Goal: Task Accomplishment & Management: Manage account settings

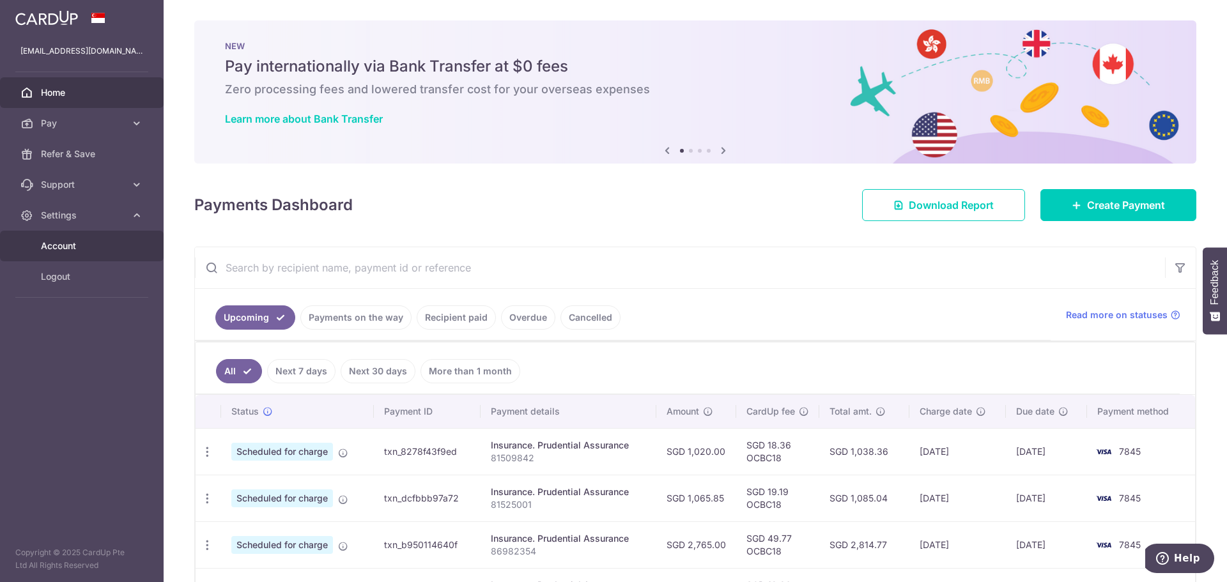
click at [70, 246] on span "Account" at bounding box center [83, 246] width 84 height 13
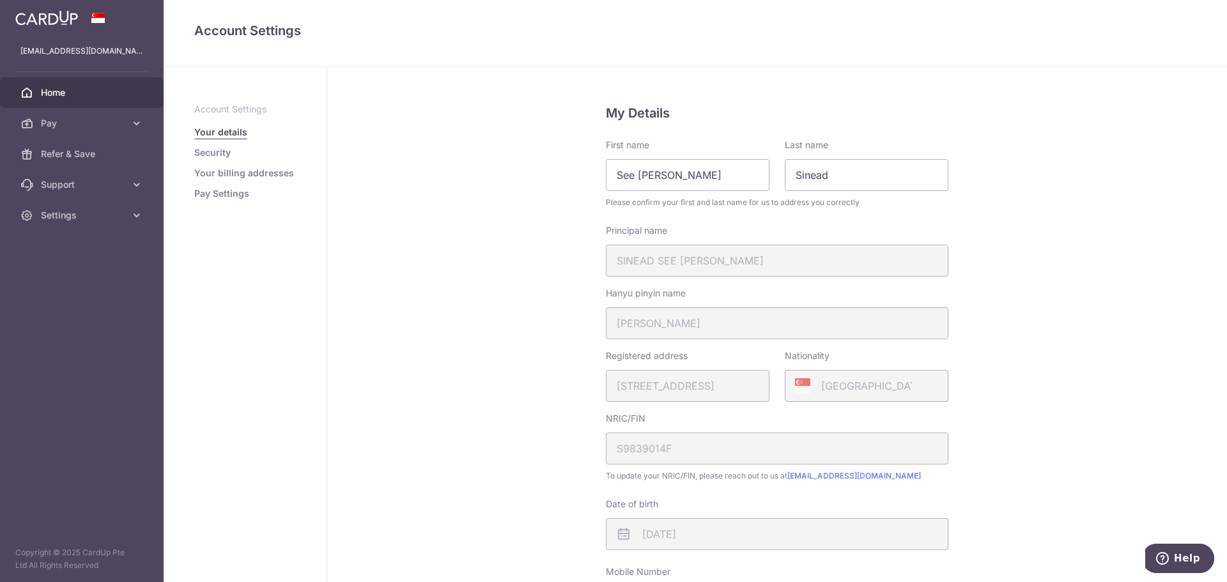
click at [66, 89] on span "Home" at bounding box center [83, 92] width 84 height 13
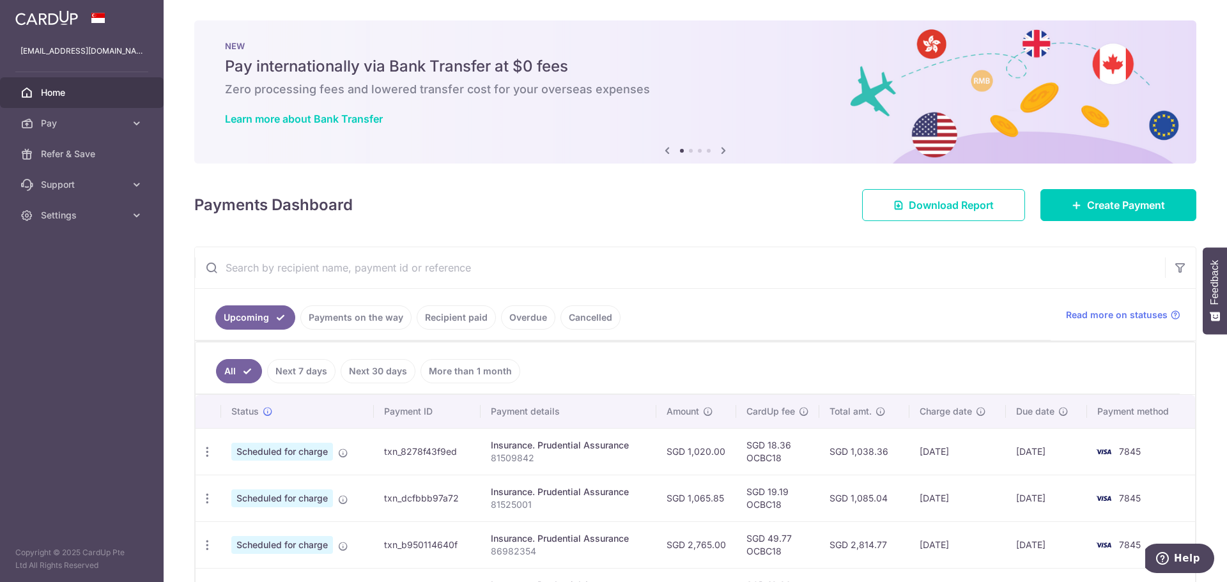
click at [581, 312] on link "Cancelled" at bounding box center [590, 317] width 60 height 24
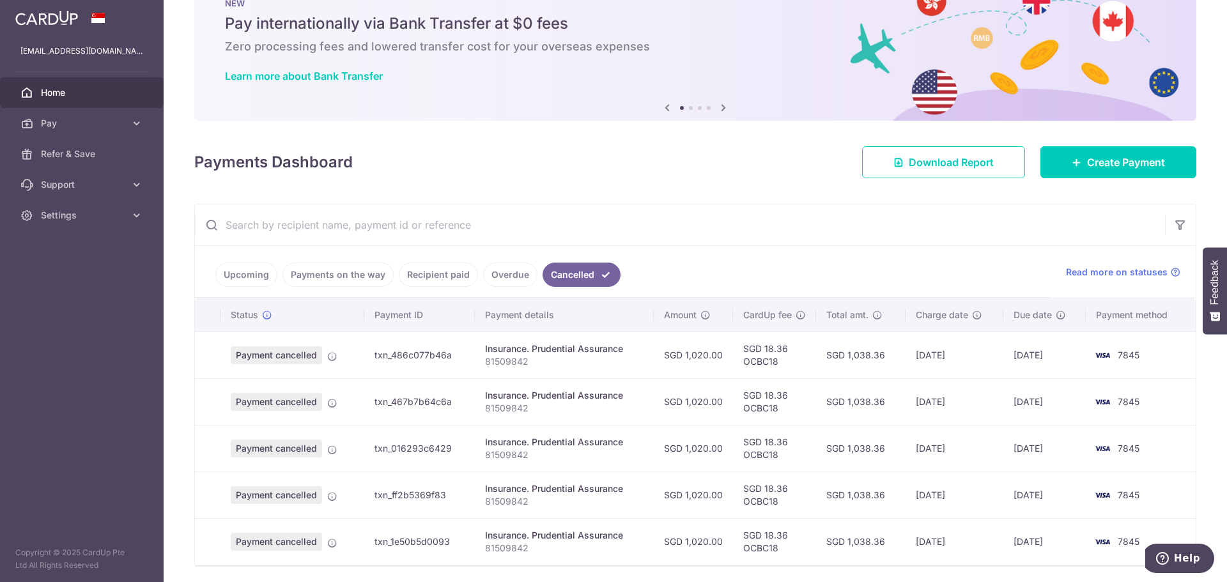
scroll to position [88, 0]
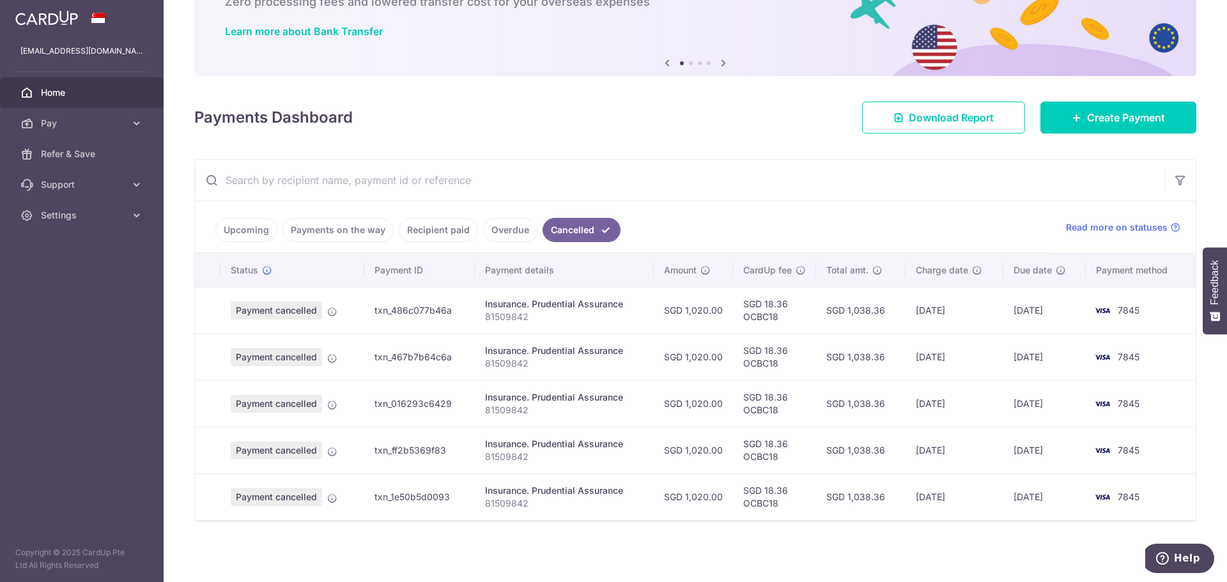
click at [504, 233] on link "Overdue" at bounding box center [510, 230] width 54 height 24
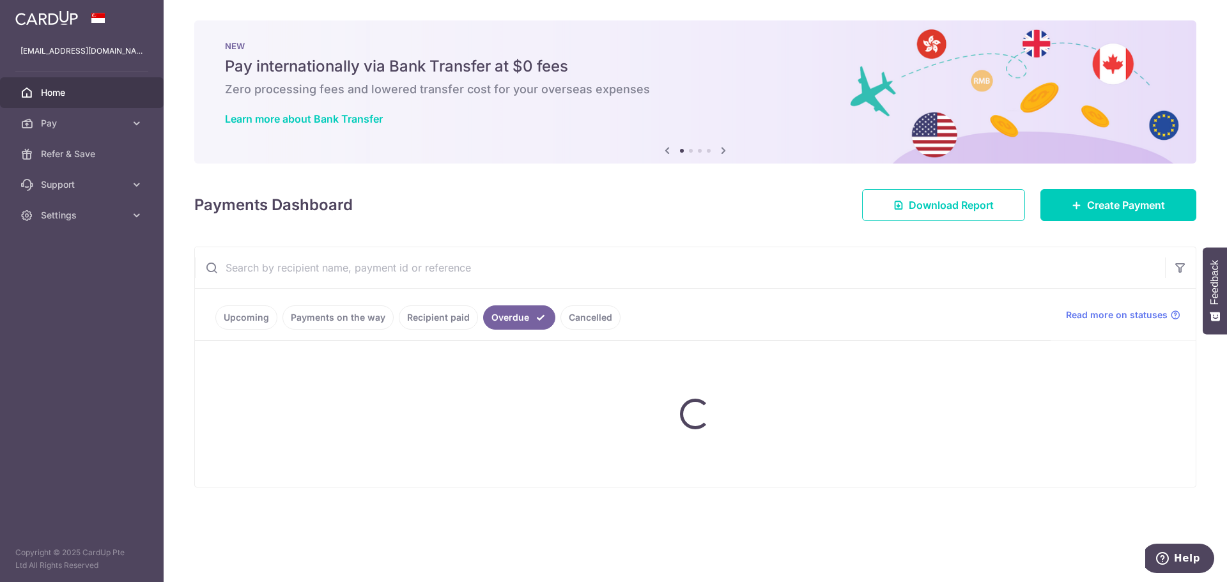
scroll to position [0, 0]
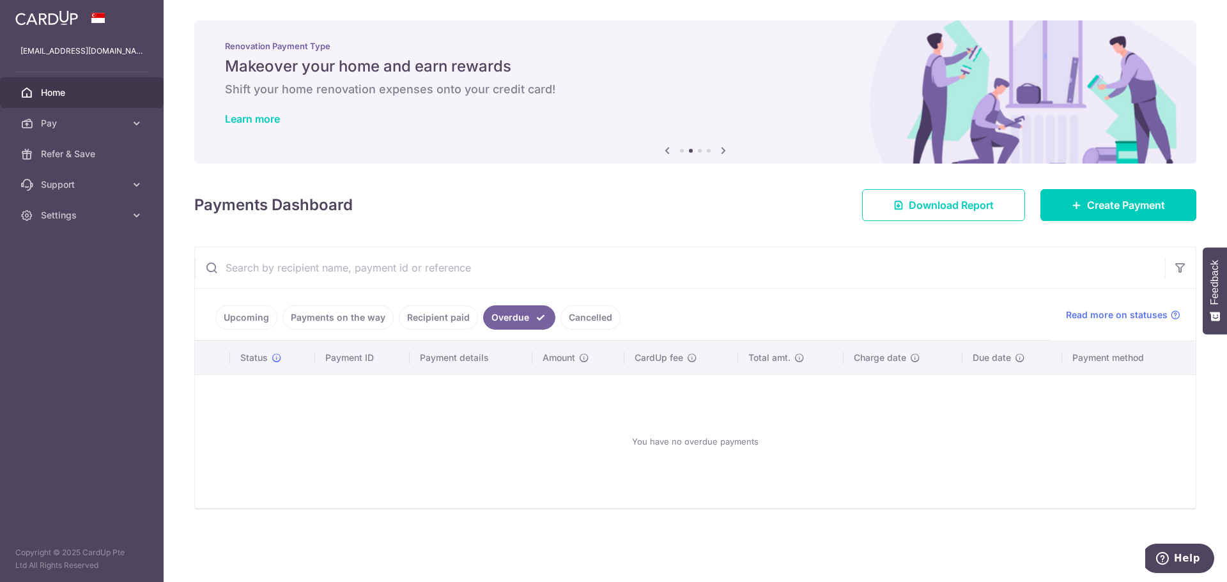
click at [437, 314] on link "Recipient paid" at bounding box center [438, 317] width 79 height 24
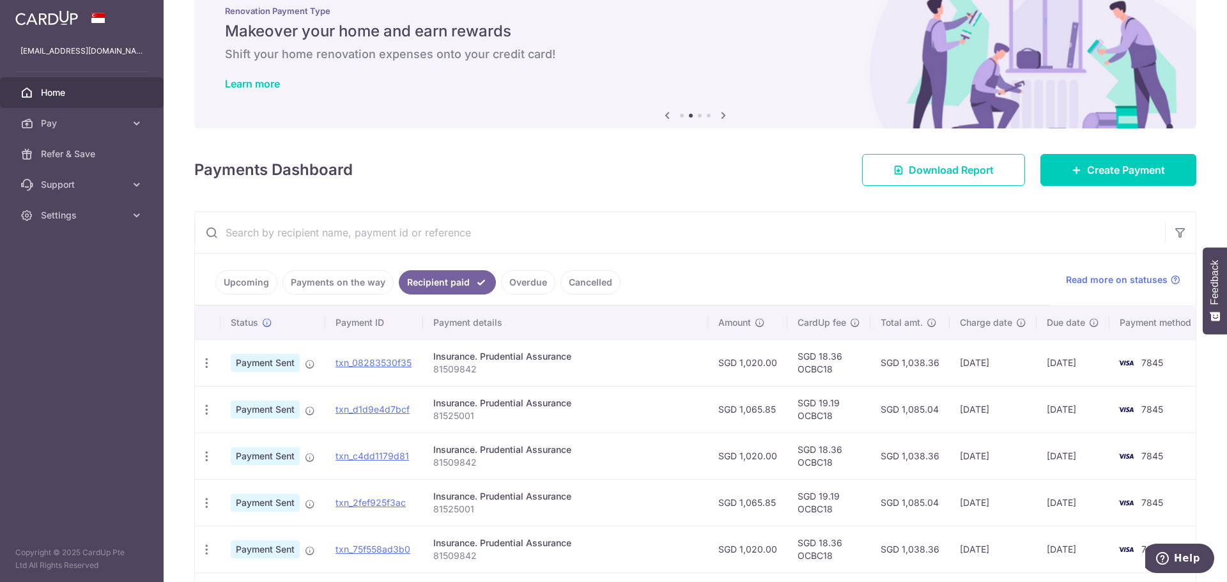
scroll to position [128, 0]
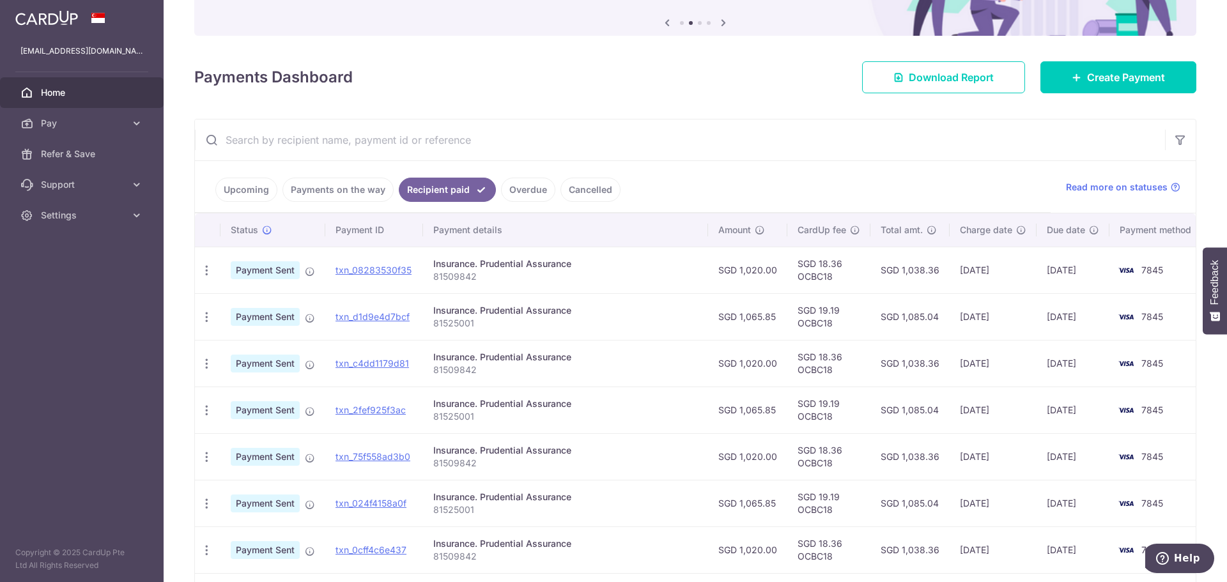
click at [337, 192] on link "Payments on the way" at bounding box center [337, 190] width 111 height 24
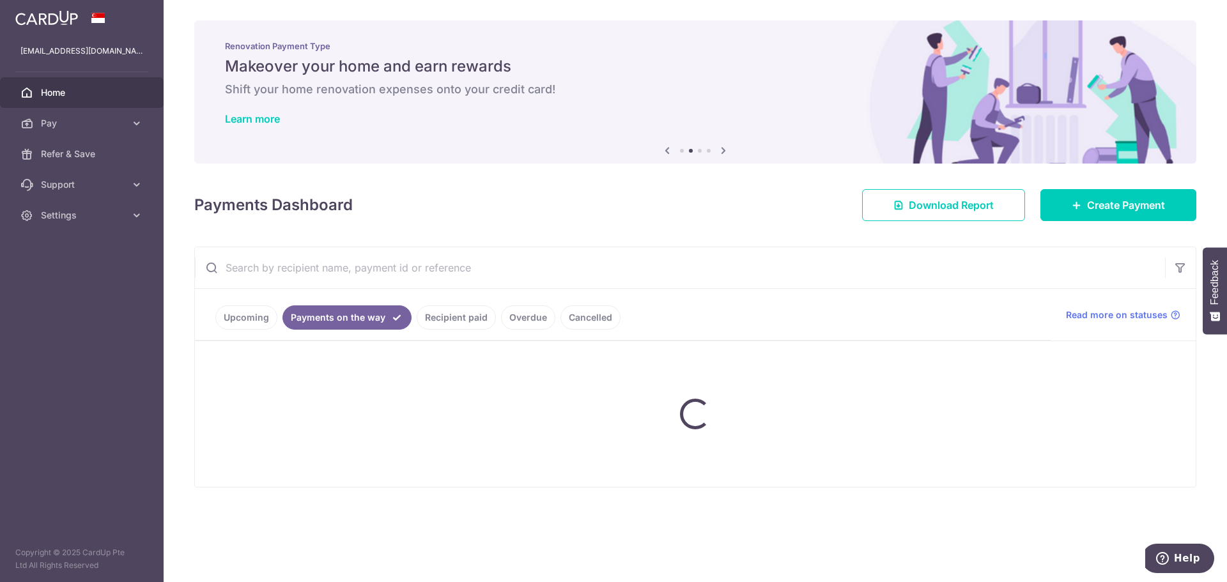
scroll to position [0, 0]
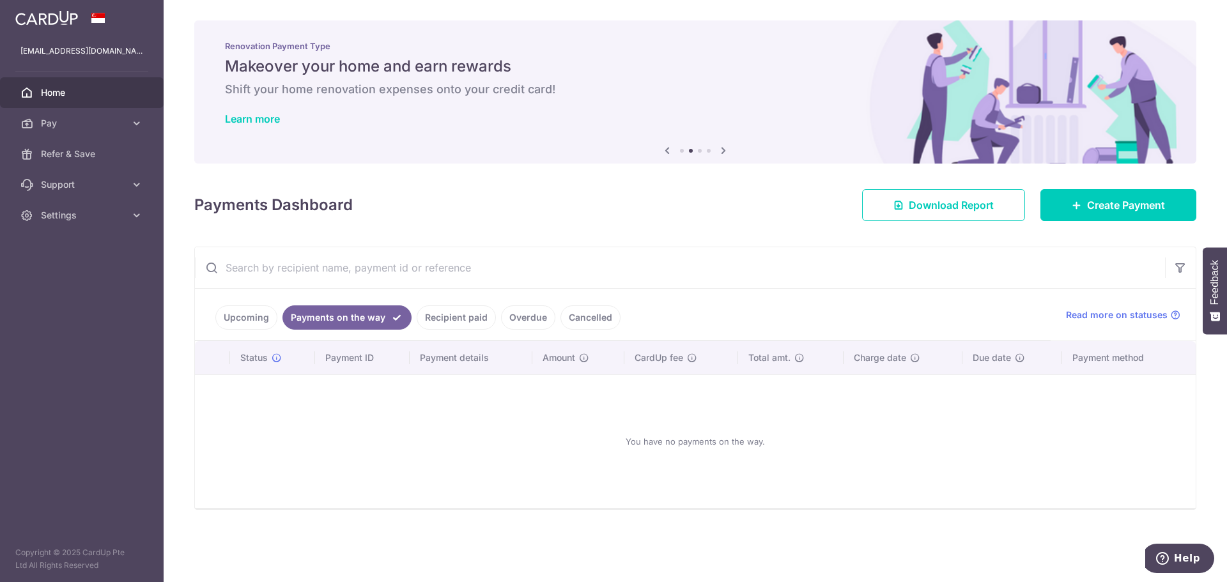
click at [234, 322] on link "Upcoming" at bounding box center [246, 317] width 62 height 24
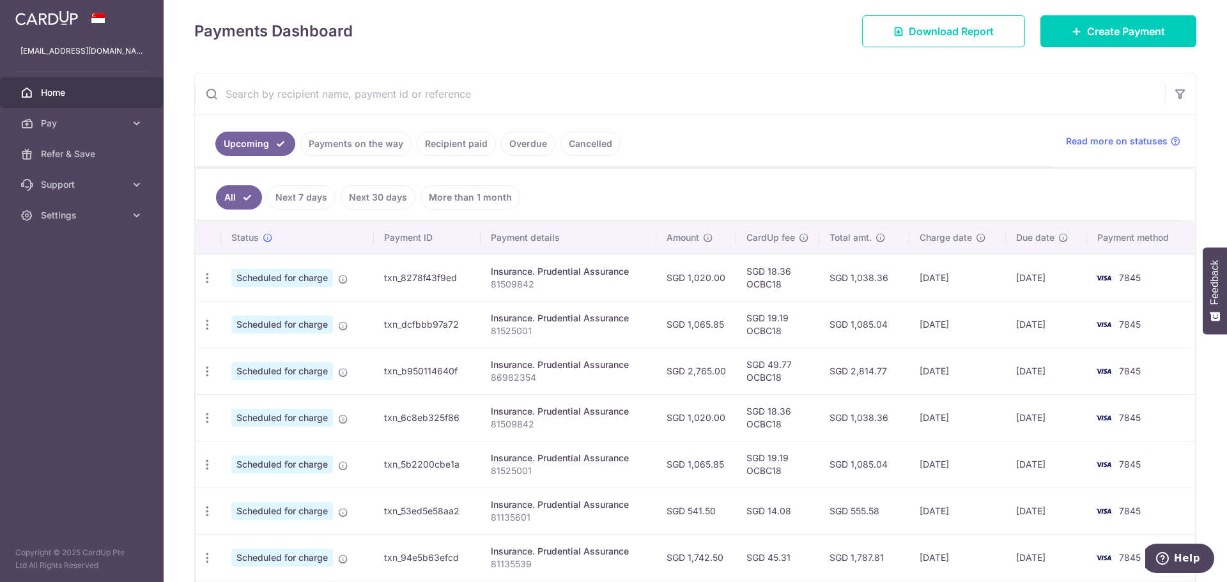
scroll to position [192, 0]
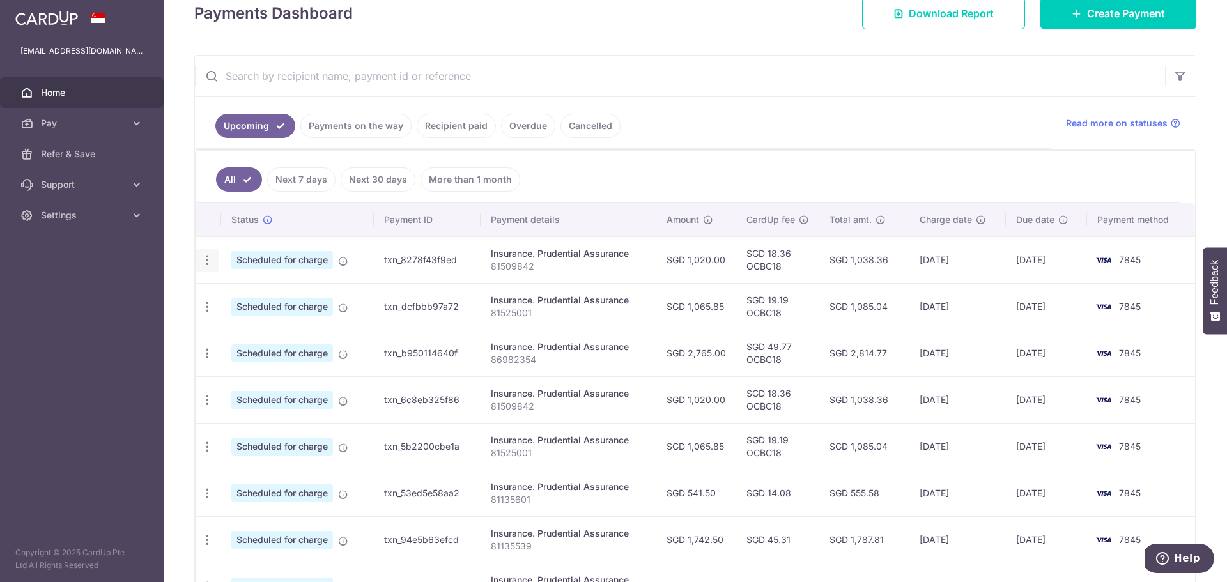
click at [206, 255] on icon "button" at bounding box center [207, 260] width 13 height 13
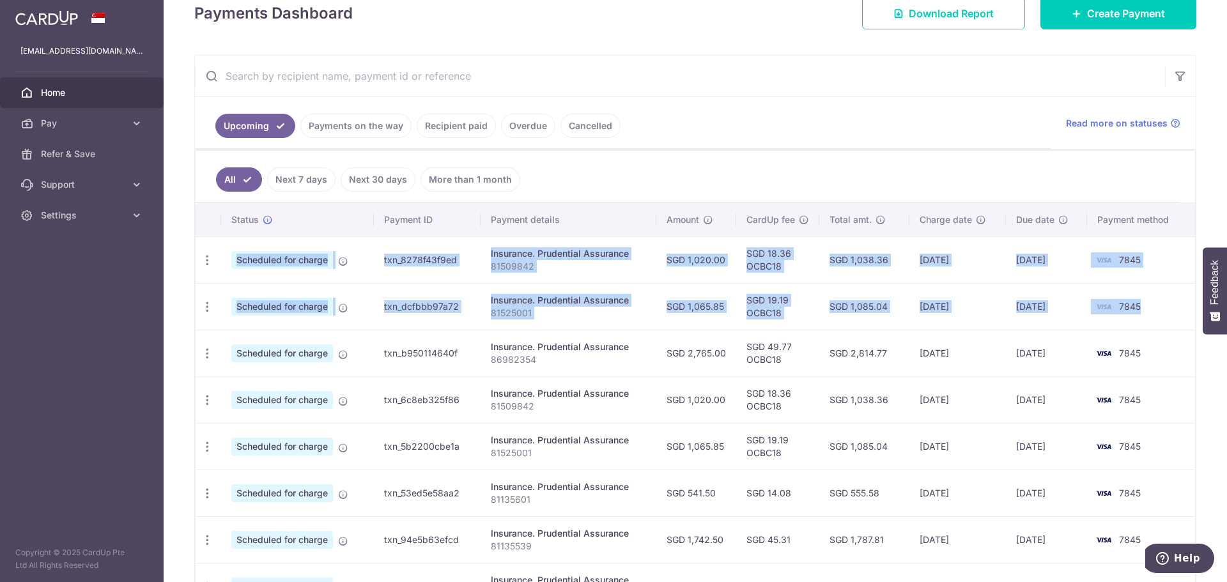
drag, startPoint x: 210, startPoint y: 242, endPoint x: 1145, endPoint y: 296, distance: 936.9
click at [1145, 296] on tbody "Update payment Cancel payment Scheduled for charge txn_8278f43f9ed Insurance. P…" at bounding box center [695, 469] width 999 height 466
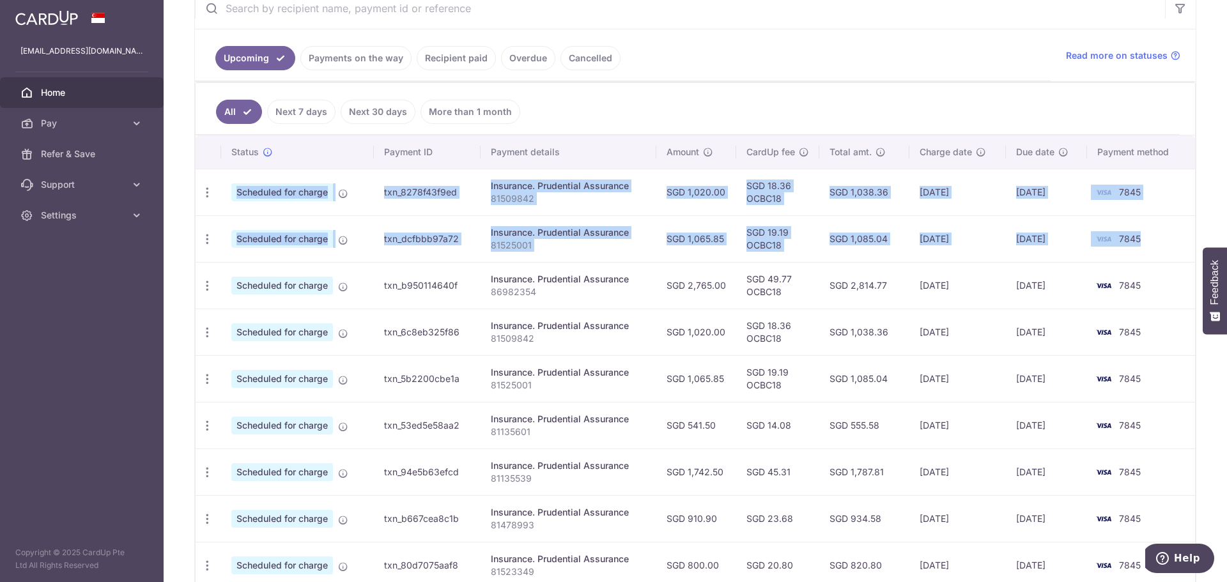
scroll to position [247, 0]
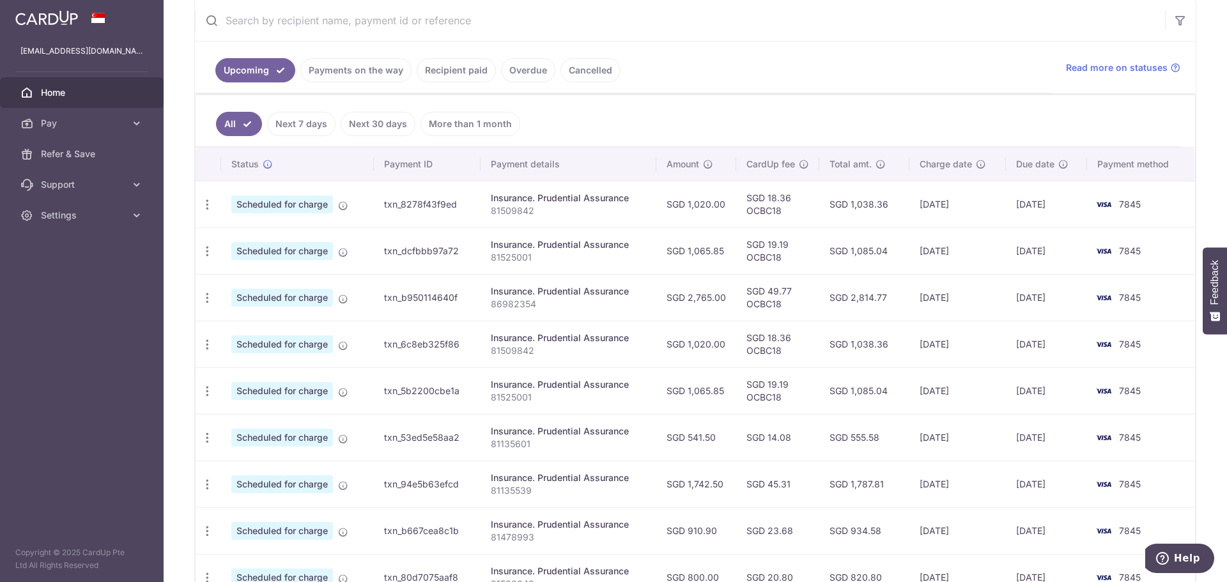
click at [525, 303] on p "86982354" at bounding box center [569, 304] width 156 height 13
drag, startPoint x: 374, startPoint y: 291, endPoint x: 1066, endPoint y: 313, distance: 692.9
click at [1066, 313] on tr "Update payment Cancel payment Scheduled for charge txn_b950114640f Insurance. P…" at bounding box center [695, 297] width 999 height 47
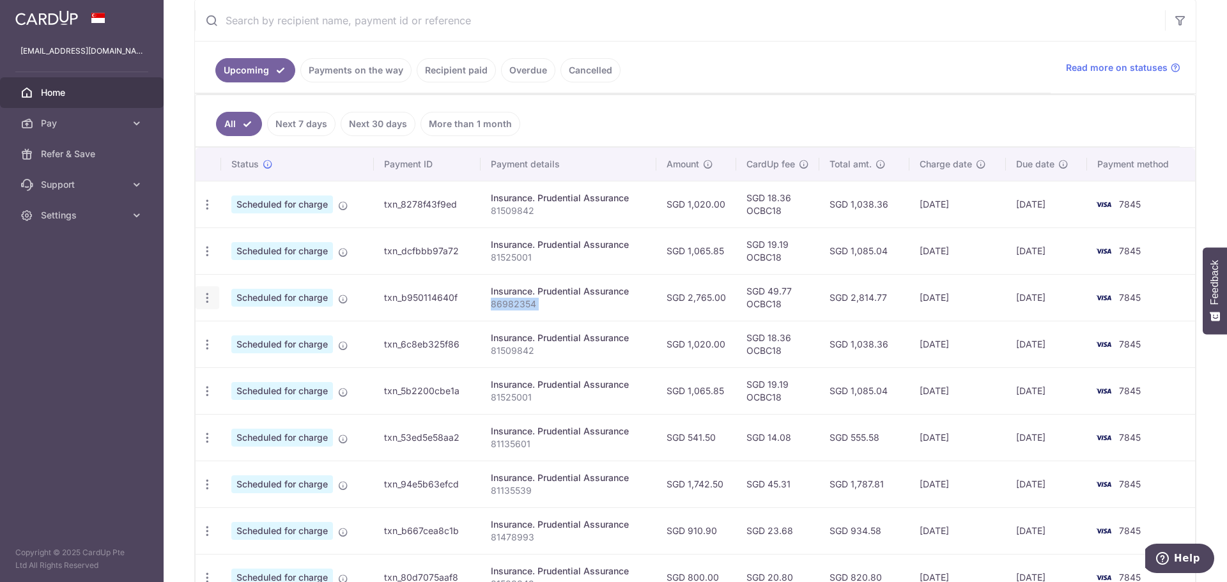
click at [203, 299] on icon "button" at bounding box center [207, 297] width 13 height 13
click at [287, 332] on span "Update payment" at bounding box center [275, 332] width 87 height 15
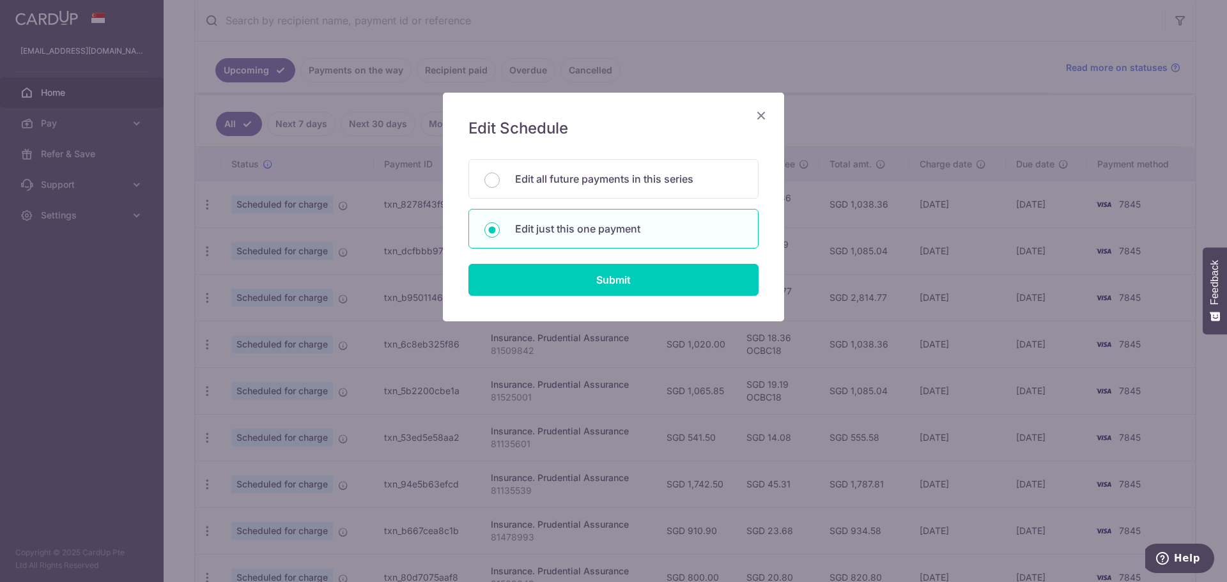
click at [760, 112] on icon "Close" at bounding box center [760, 115] width 15 height 16
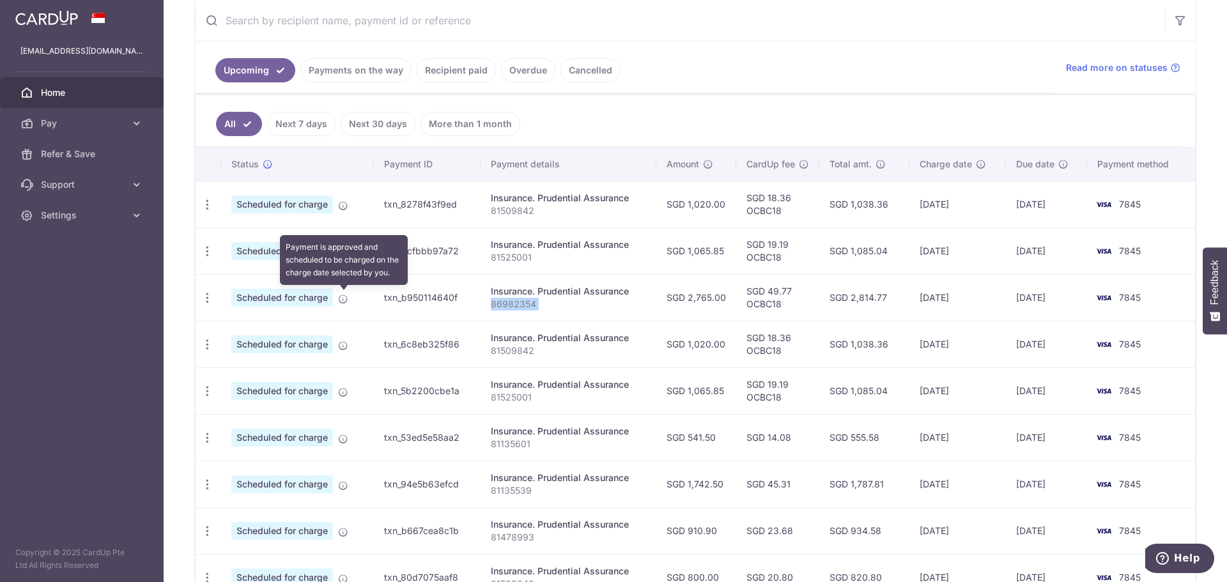
click at [345, 298] on icon at bounding box center [343, 299] width 10 height 10
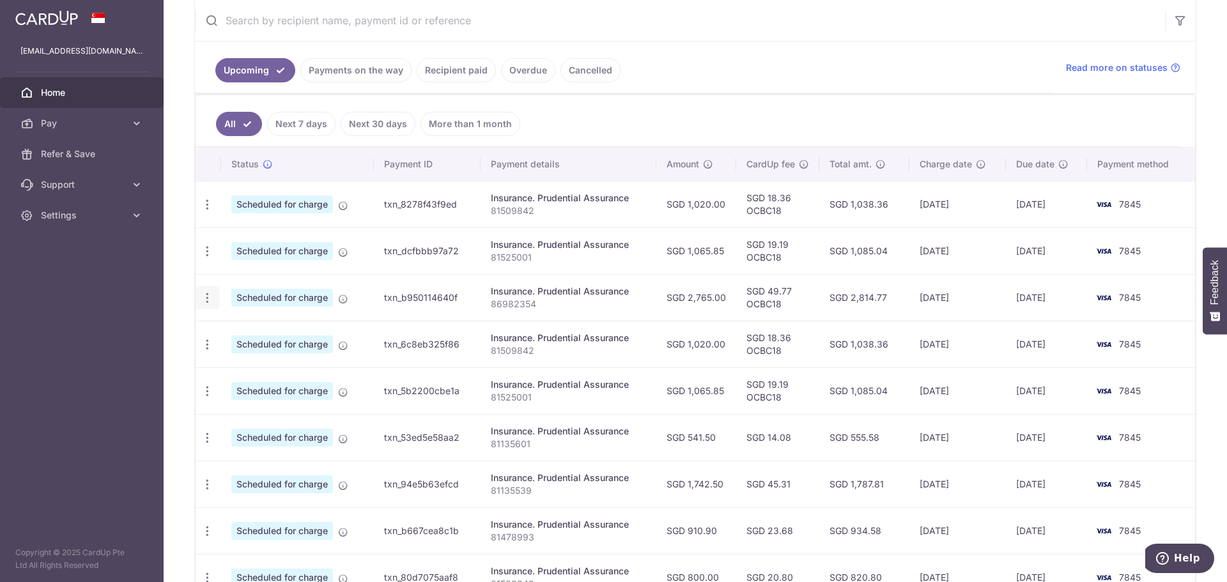
click at [217, 303] on tr "Update payment Cancel payment Scheduled for charge txn_b950114640f Insurance. P…" at bounding box center [695, 297] width 999 height 47
click at [213, 303] on div "Update payment Cancel payment" at bounding box center [208, 298] width 24 height 24
click at [209, 300] on icon "button" at bounding box center [207, 297] width 13 height 13
click at [280, 337] on span "Update payment" at bounding box center [275, 332] width 87 height 15
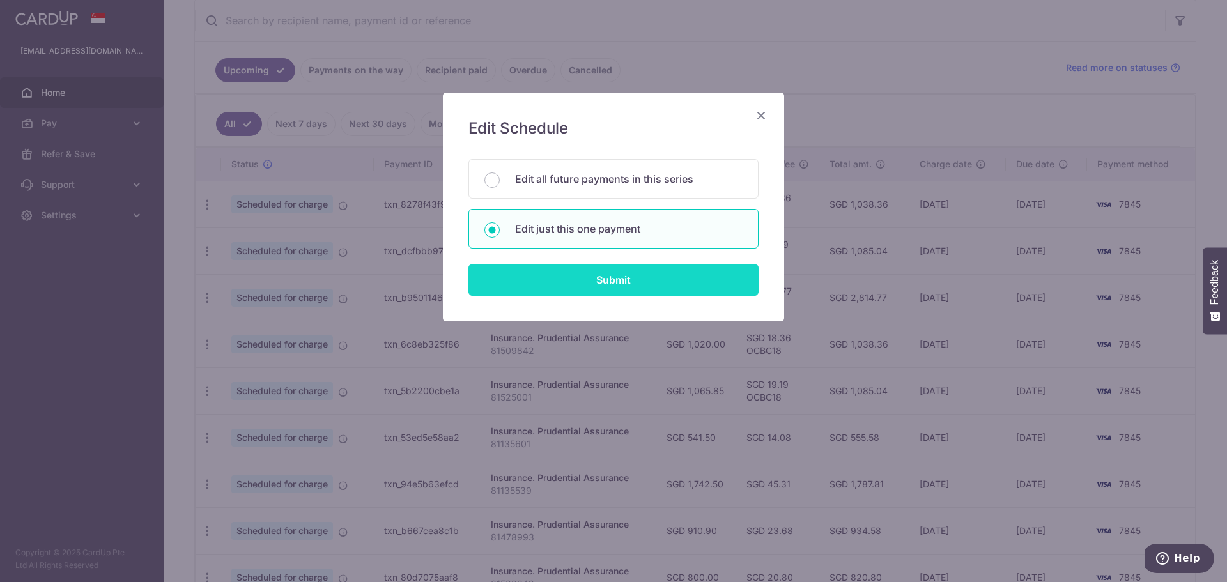
click at [584, 272] on input "Submit" at bounding box center [613, 280] width 290 height 32
radio input "true"
type input "2,765.00"
type input "[DATE]"
type input "86982354"
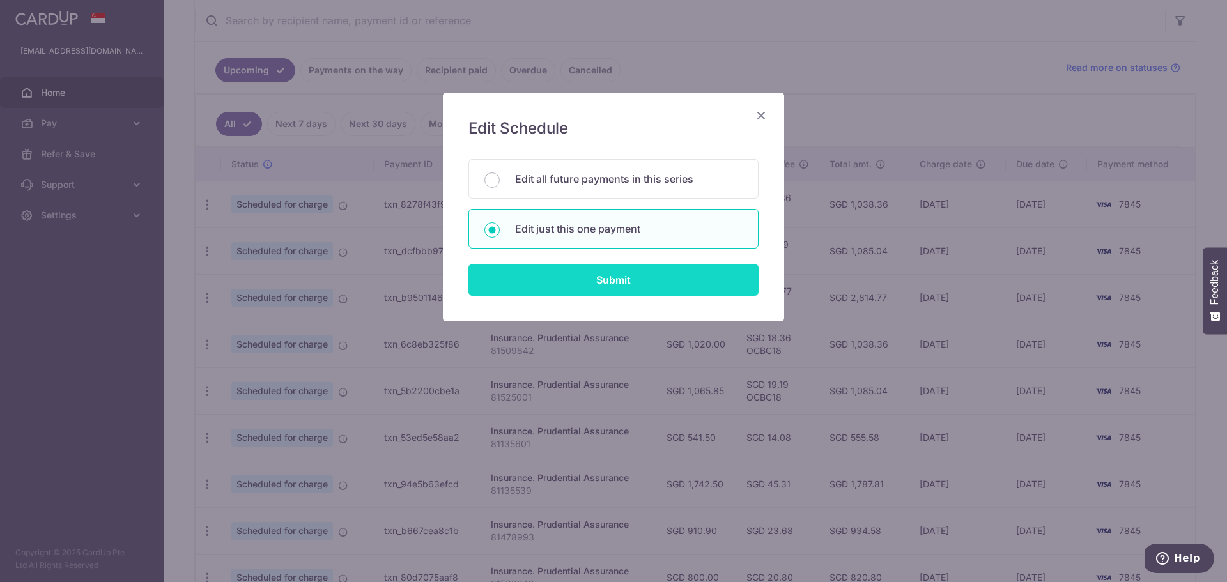
type input "OCBC18"
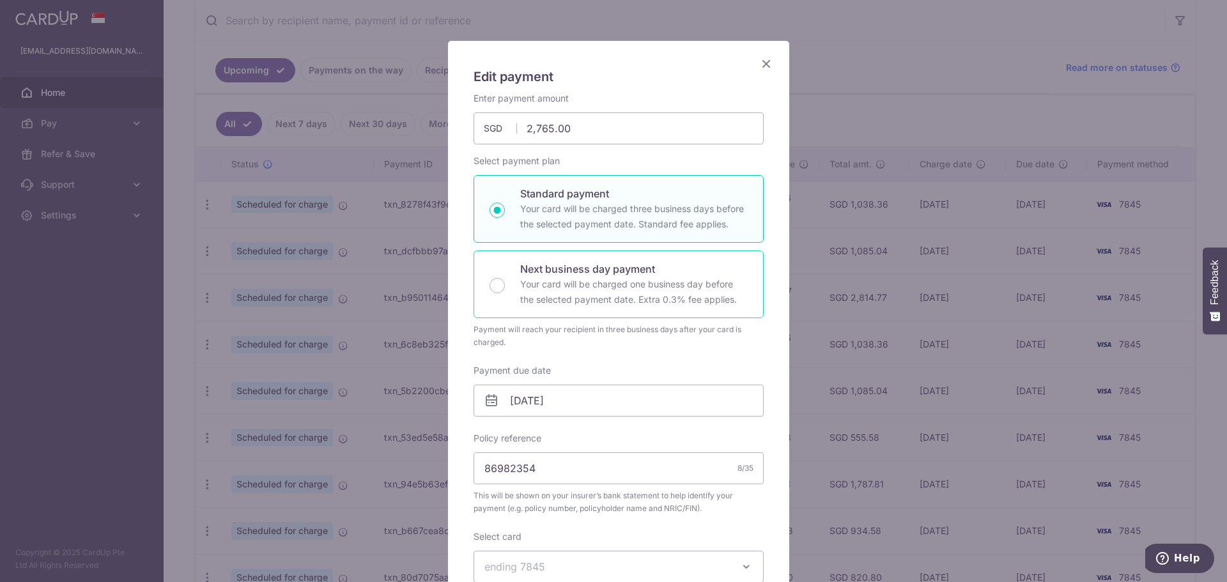
scroll to position [0, 0]
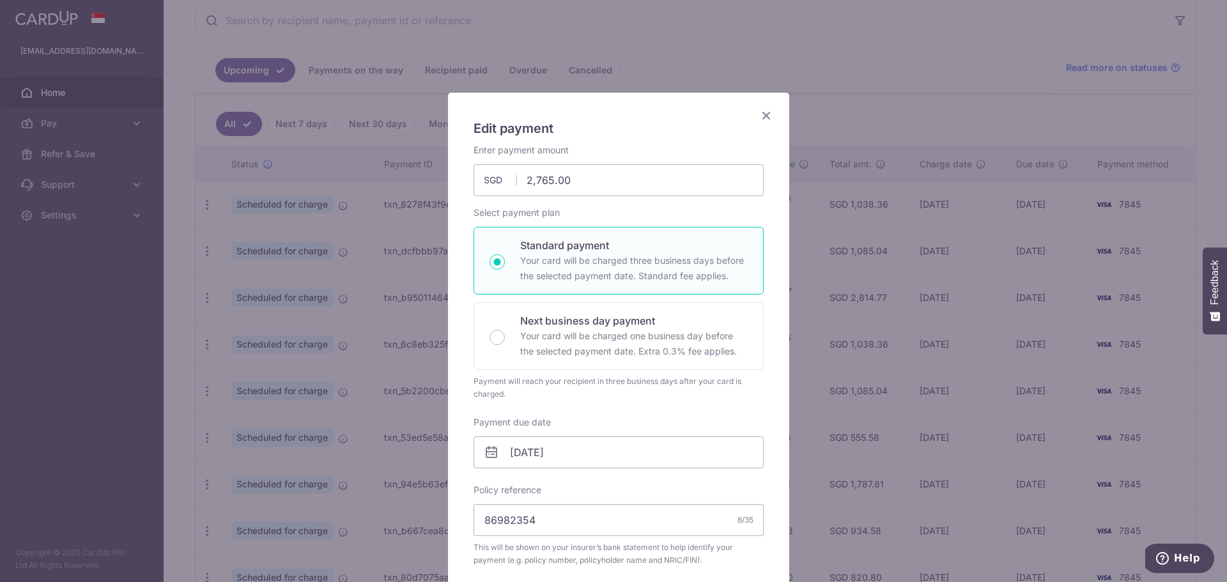
click at [765, 111] on icon "Close" at bounding box center [765, 115] width 15 height 16
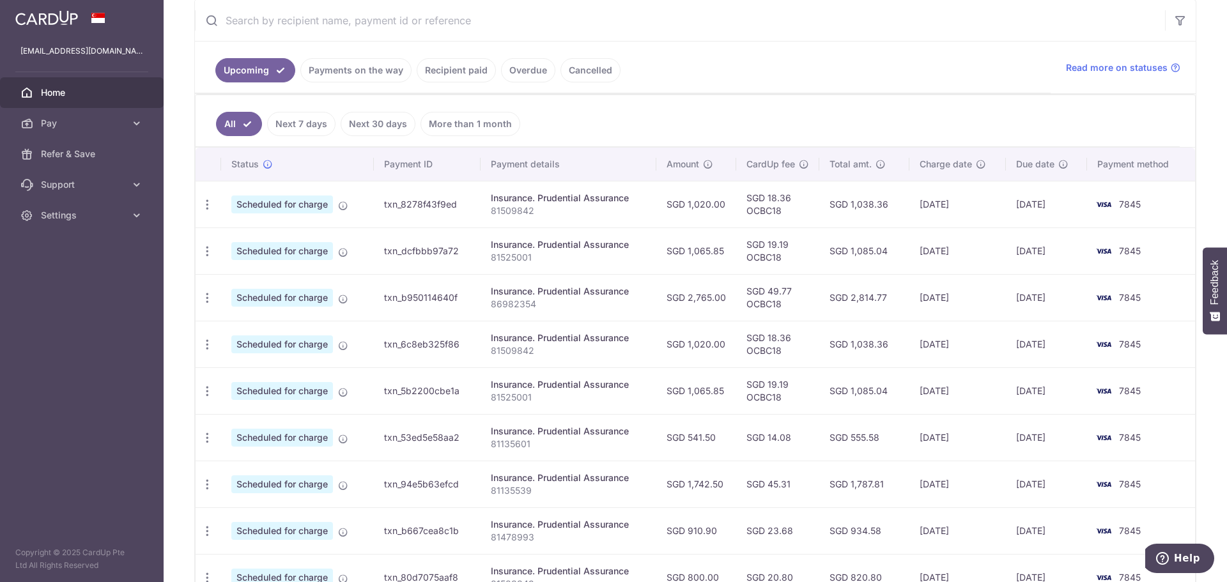
click at [510, 301] on p "86982354" at bounding box center [569, 304] width 156 height 13
click at [509, 441] on p "81135601" at bounding box center [569, 444] width 156 height 13
click at [517, 305] on p "86982354" at bounding box center [569, 304] width 156 height 13
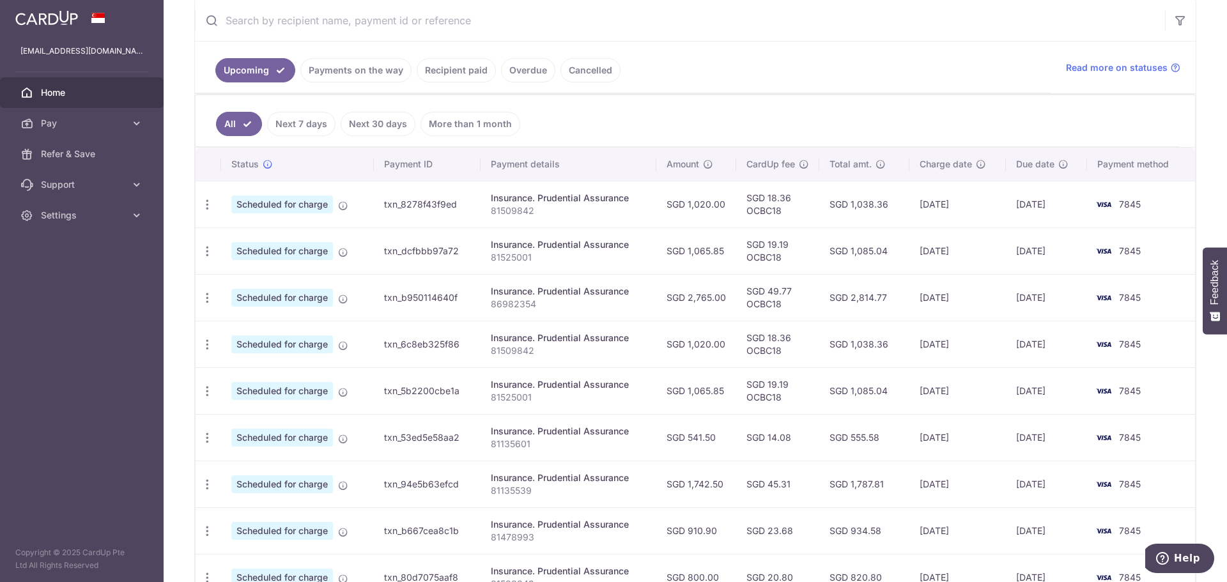
click at [521, 448] on p "81135601" at bounding box center [569, 444] width 156 height 13
click at [516, 491] on p "81135539" at bounding box center [569, 490] width 156 height 13
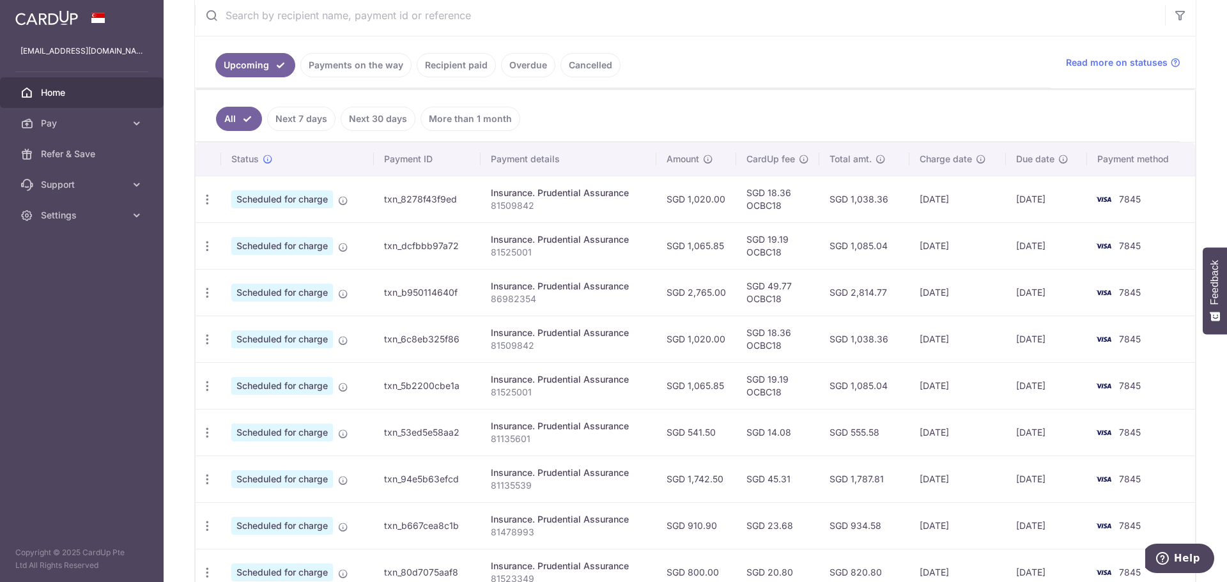
scroll to position [247, 0]
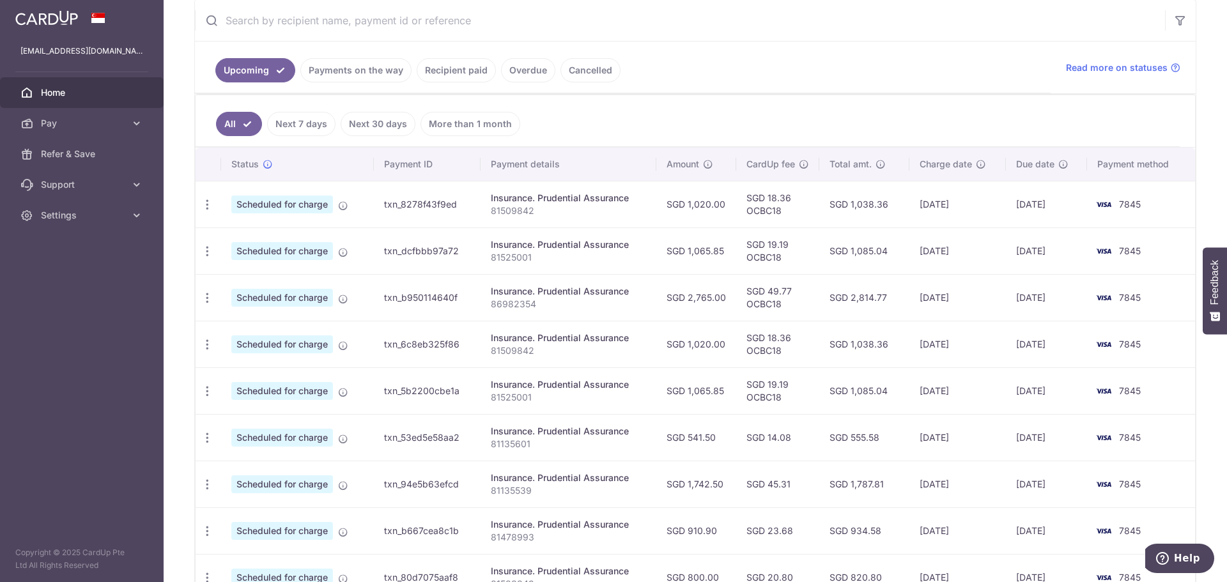
click at [510, 261] on p "81525001" at bounding box center [569, 257] width 156 height 13
click at [511, 303] on p "86982354" at bounding box center [569, 304] width 156 height 13
drag, startPoint x: 1005, startPoint y: 295, endPoint x: 1064, endPoint y: 296, distance: 58.8
click at [1064, 296] on td "[DATE]" at bounding box center [1046, 297] width 81 height 47
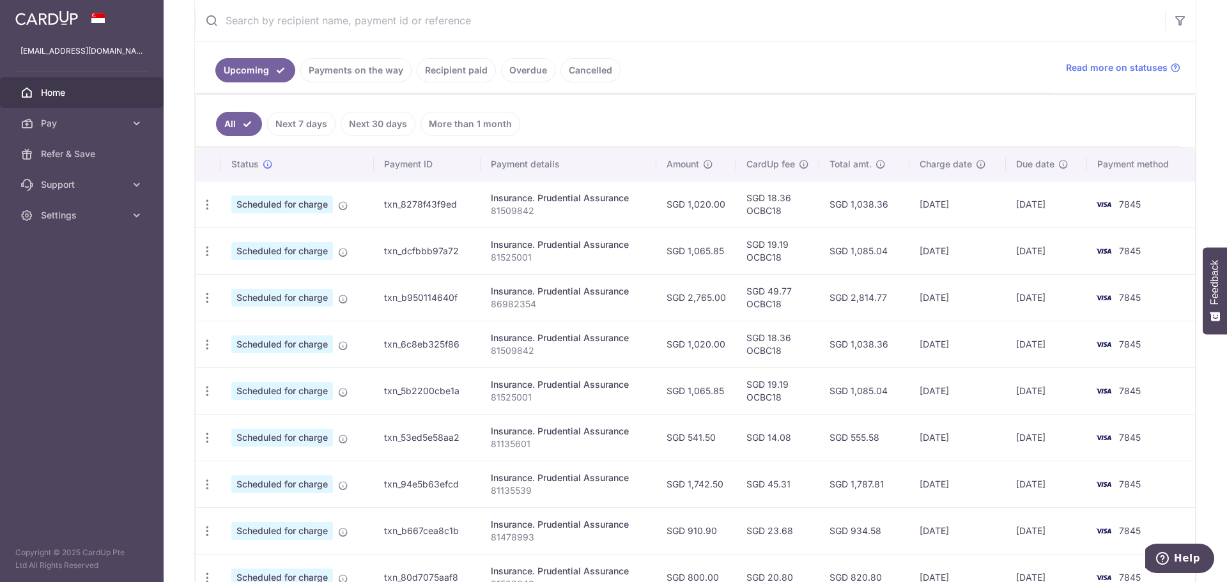
click at [519, 352] on p "81509842" at bounding box center [569, 350] width 156 height 13
click at [518, 399] on p "81525001" at bounding box center [569, 397] width 156 height 13
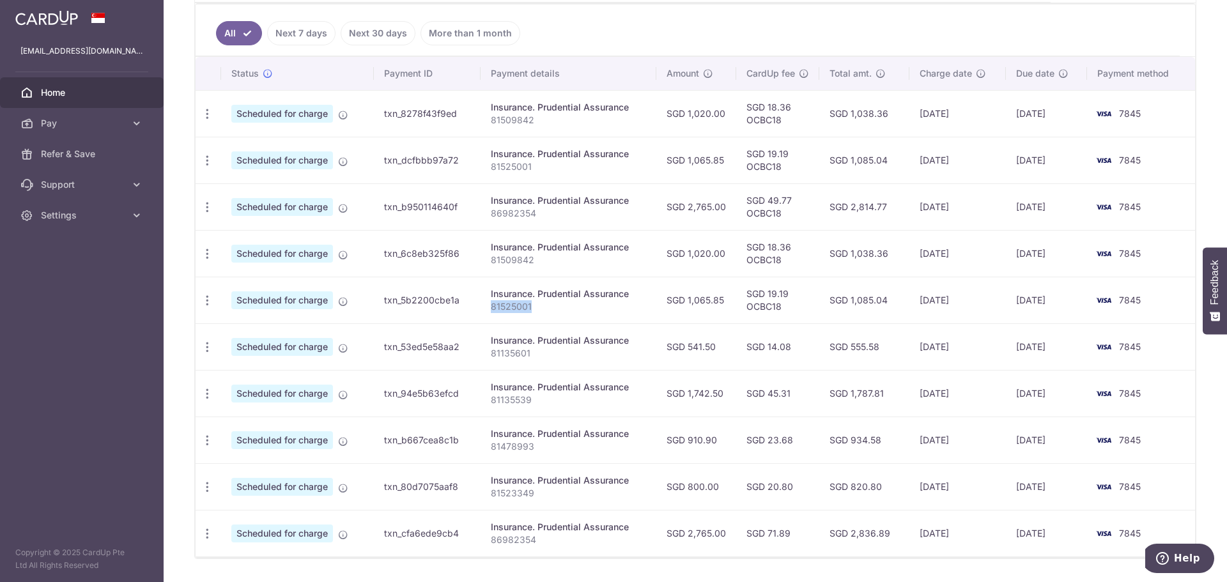
scroll to position [375, 0]
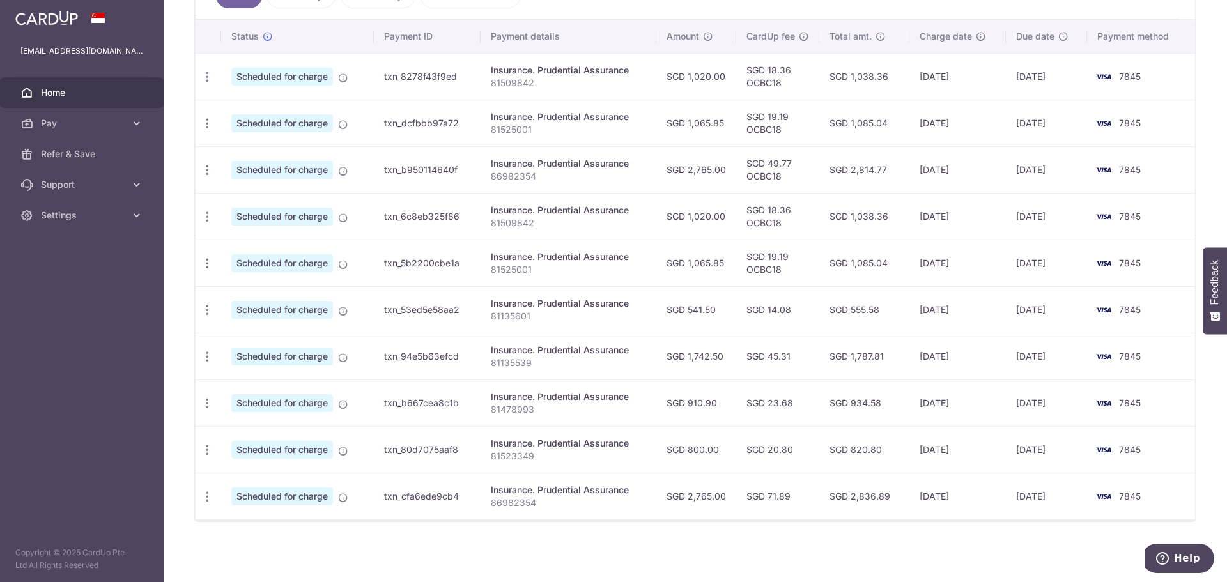
click at [514, 315] on p "81135601" at bounding box center [569, 316] width 156 height 13
click at [521, 81] on p "81509842" at bounding box center [569, 83] width 156 height 13
click at [514, 130] on p "81525001" at bounding box center [569, 129] width 156 height 13
click at [512, 221] on p "81509842" at bounding box center [569, 223] width 156 height 13
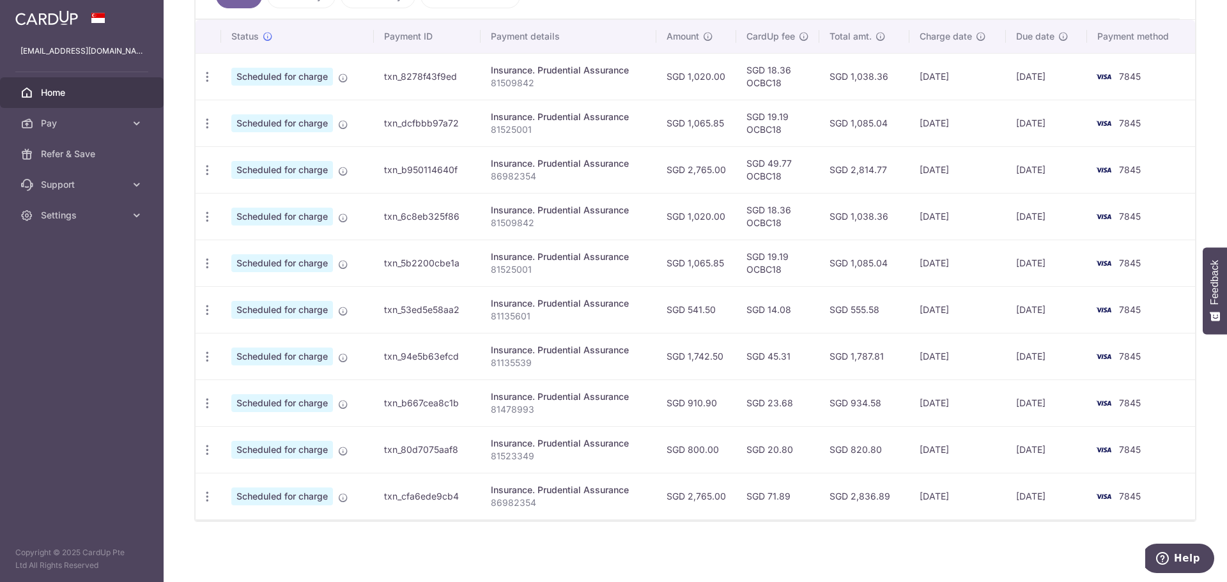
click at [512, 269] on p "81525001" at bounding box center [569, 269] width 156 height 13
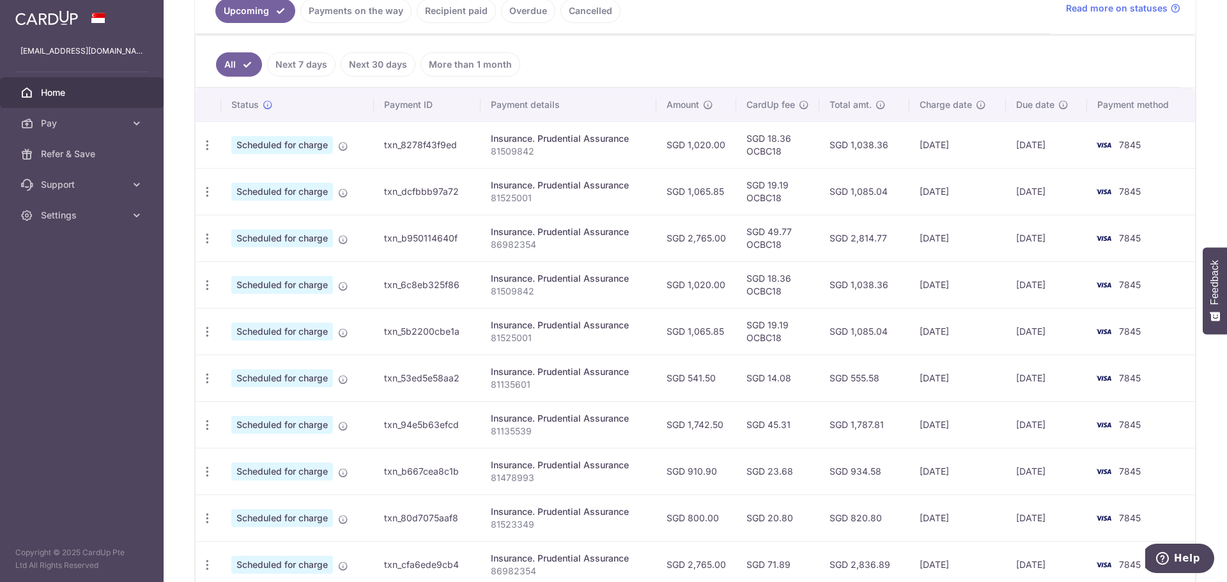
scroll to position [183, 0]
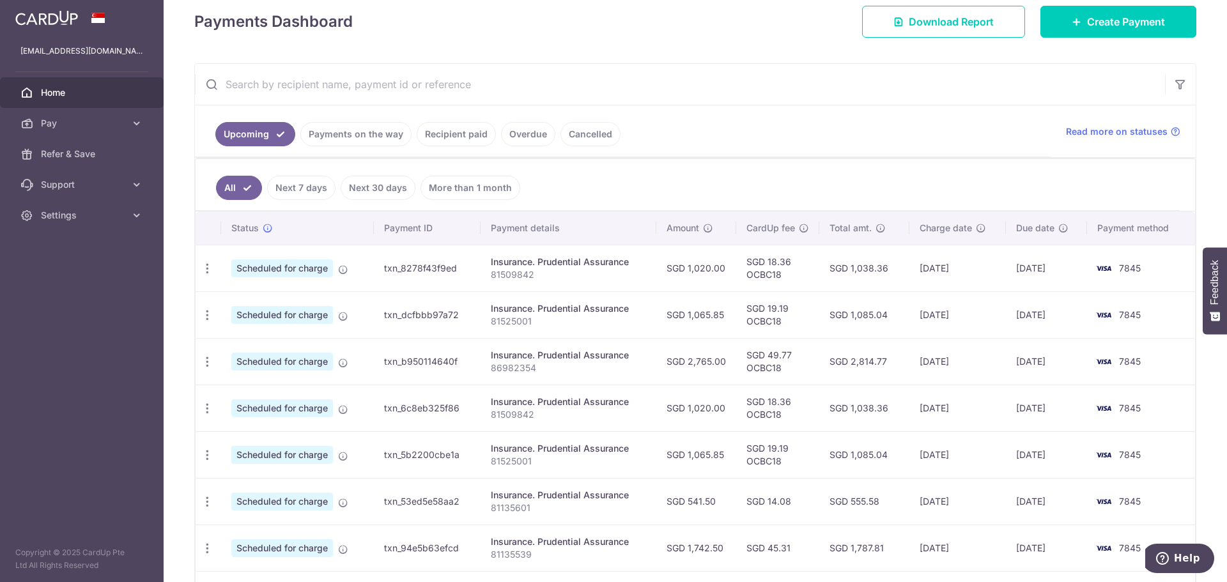
click at [595, 134] on link "Cancelled" at bounding box center [590, 134] width 60 height 24
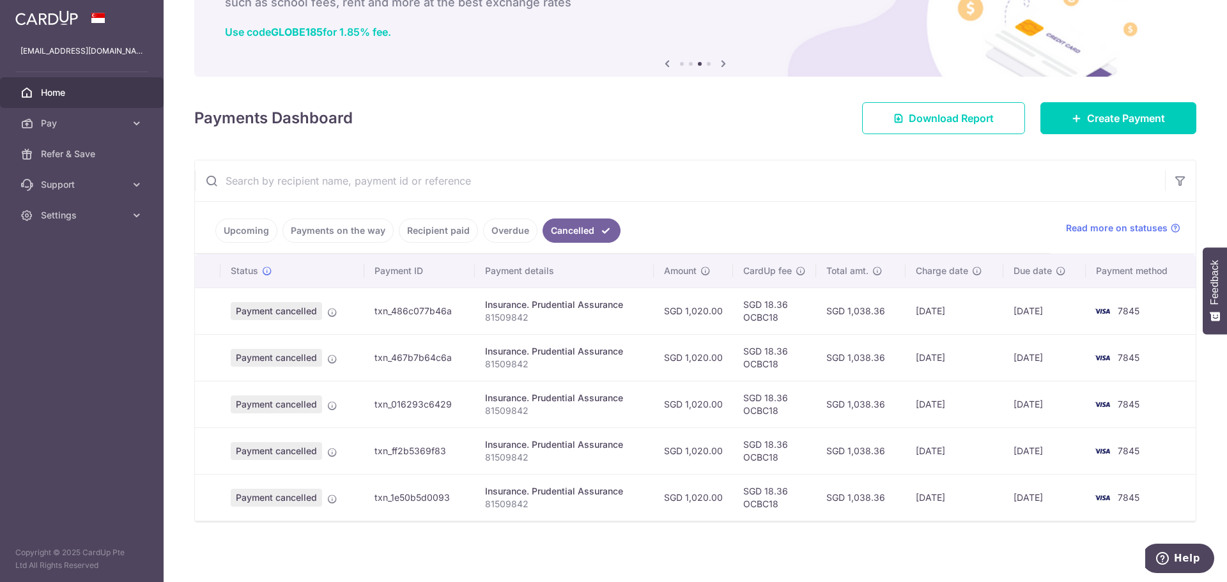
scroll to position [88, 0]
drag, startPoint x: 235, startPoint y: 230, endPoint x: 252, endPoint y: 231, distance: 16.7
click at [236, 230] on link "Upcoming" at bounding box center [246, 230] width 62 height 24
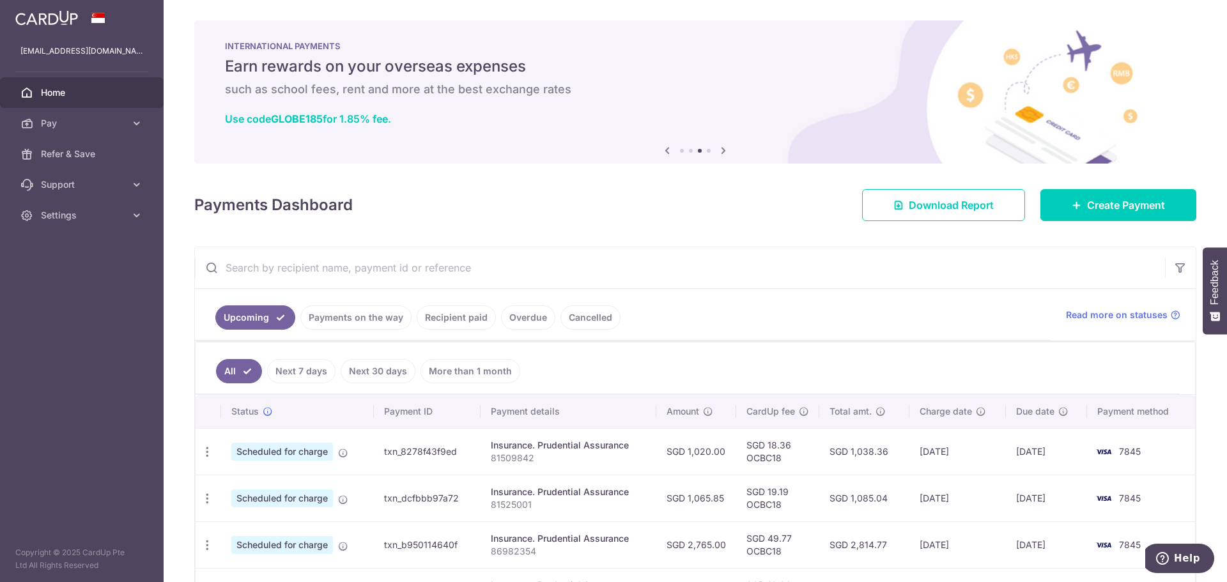
click at [575, 309] on link "Cancelled" at bounding box center [590, 317] width 60 height 24
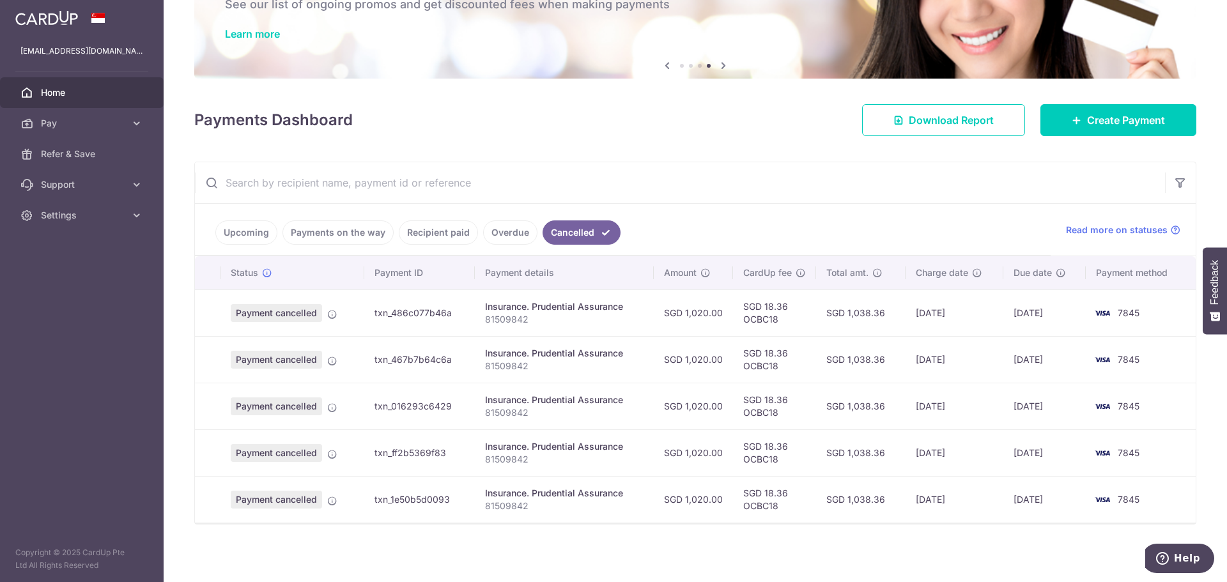
scroll to position [88, 0]
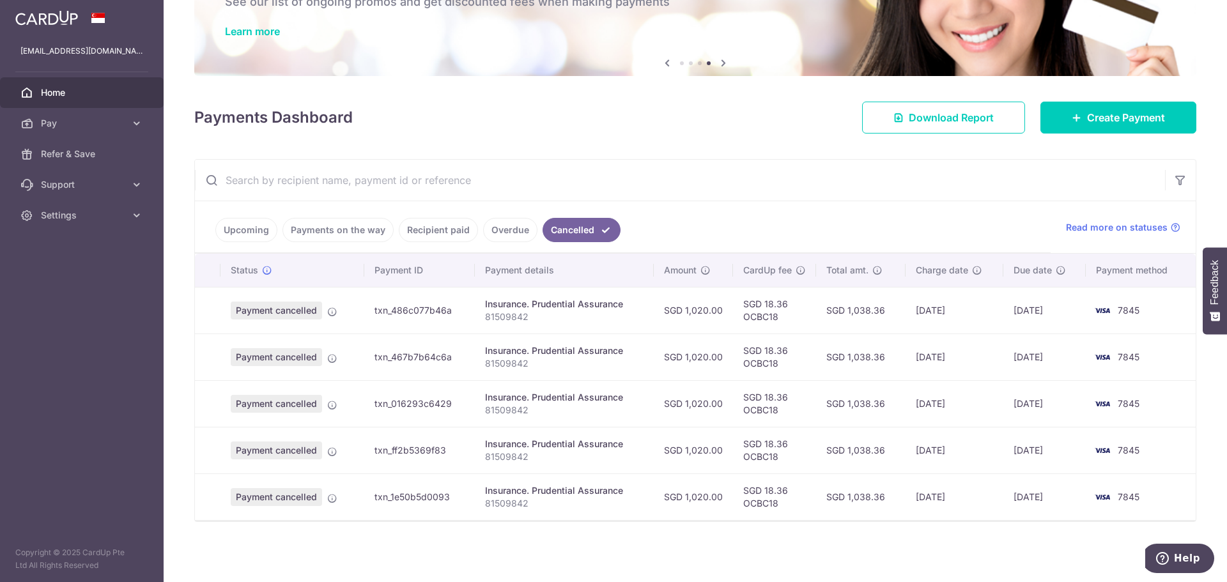
click at [240, 228] on link "Upcoming" at bounding box center [246, 230] width 62 height 24
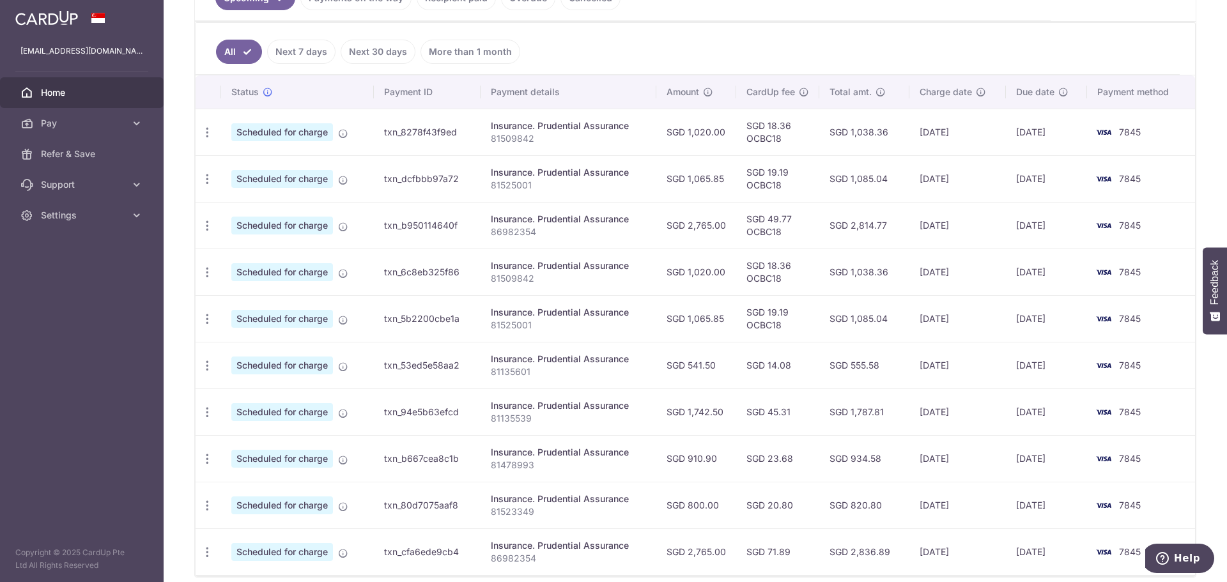
scroll to position [375, 0]
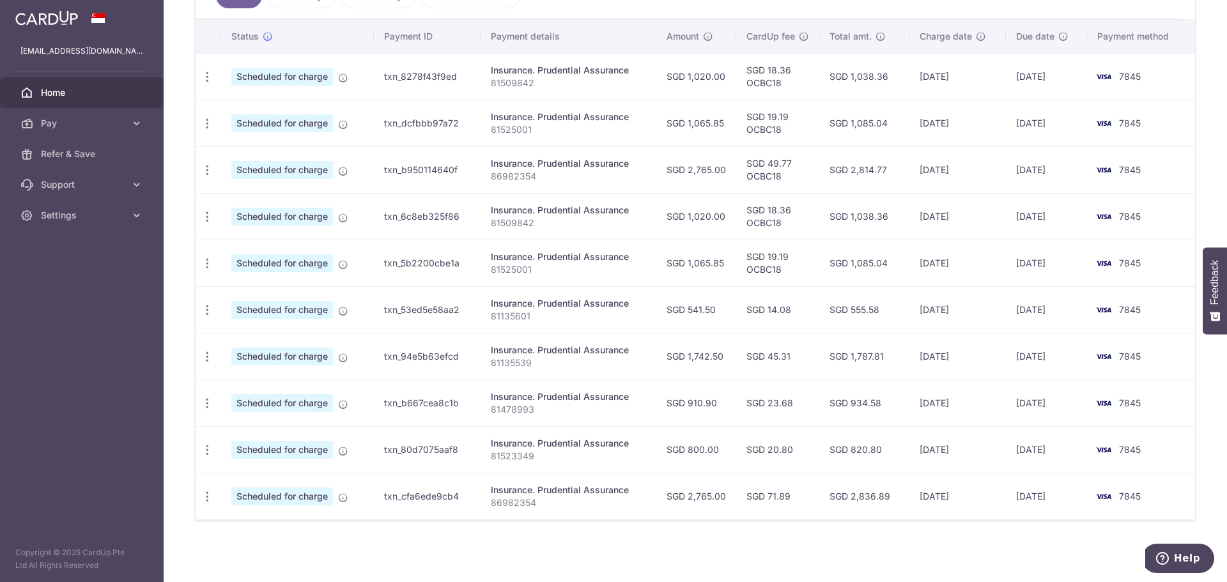
click at [509, 178] on p "86982354" at bounding box center [569, 176] width 156 height 13
drag, startPoint x: 493, startPoint y: 317, endPoint x: 532, endPoint y: 332, distance: 42.5
click at [532, 332] on td "Insurance. Prudential Assurance 81135601" at bounding box center [568, 309] width 176 height 47
click at [512, 364] on p "81135539" at bounding box center [569, 363] width 156 height 13
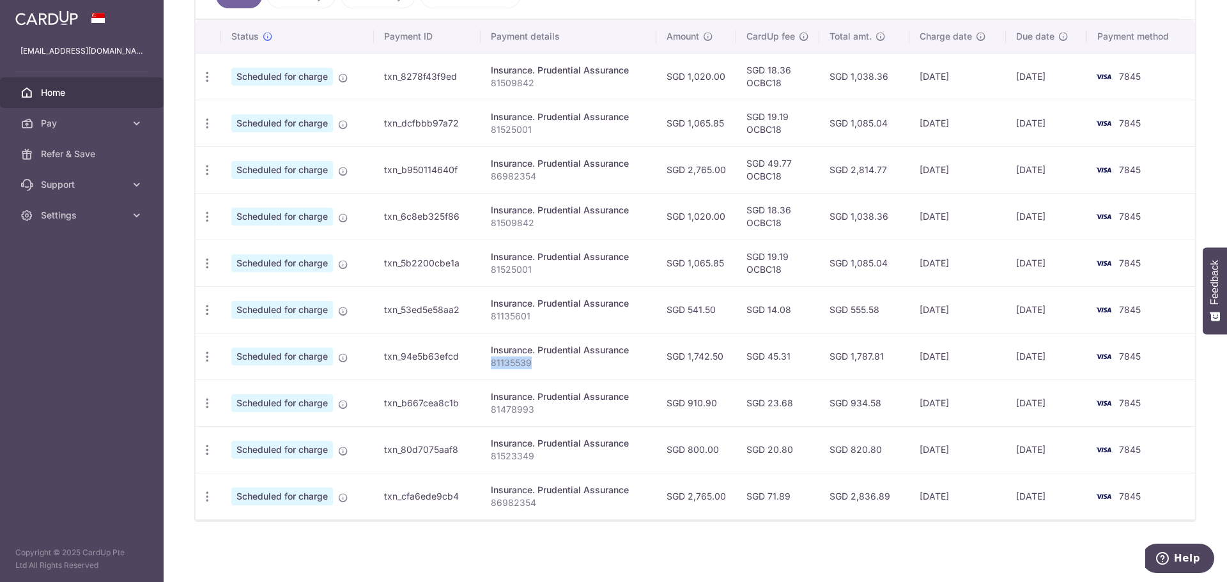
click at [512, 364] on p "81135539" at bounding box center [569, 363] width 156 height 13
click at [519, 412] on p "81478993" at bounding box center [569, 409] width 156 height 13
click at [519, 459] on p "81523349" at bounding box center [569, 456] width 156 height 13
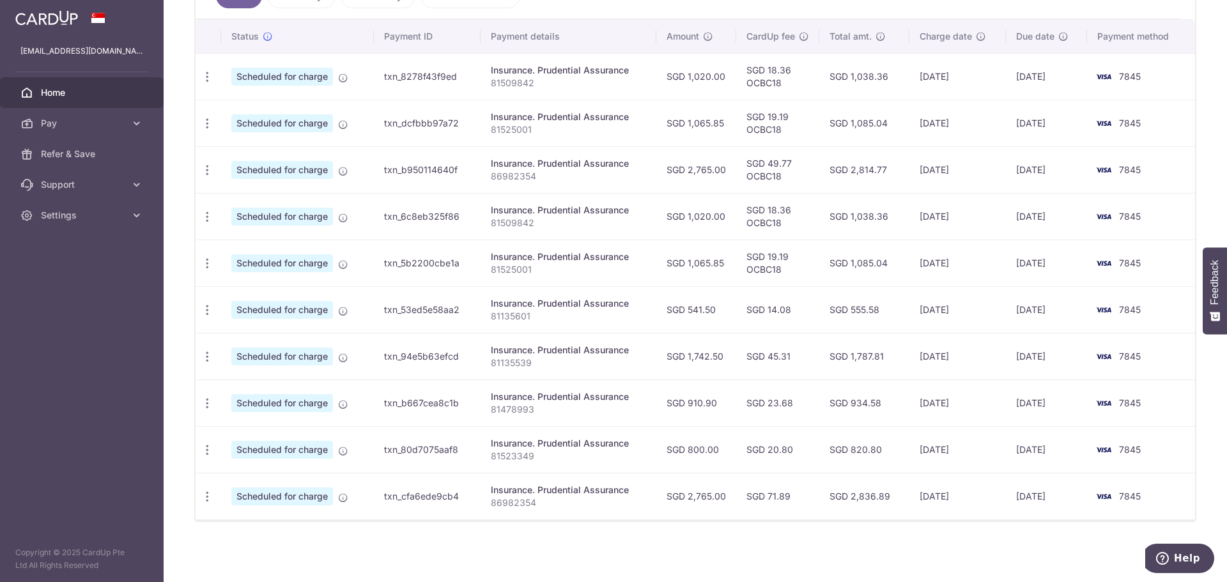
click at [523, 507] on p "86982354" at bounding box center [569, 502] width 156 height 13
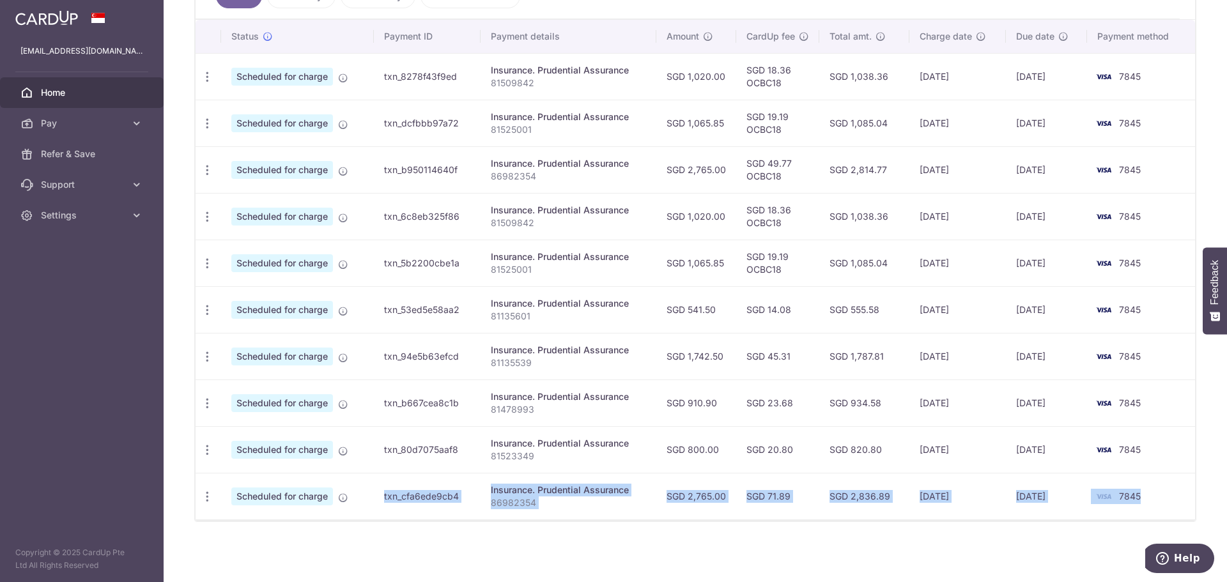
drag, startPoint x: 372, startPoint y: 492, endPoint x: 1156, endPoint y: 502, distance: 784.0
click at [1156, 502] on tr "Update payment Cancel payment Scheduled for charge txn_cfa6ede9cb4 Insurance. P…" at bounding box center [695, 496] width 999 height 47
click at [208, 176] on icon "button" at bounding box center [207, 170] width 13 height 13
click at [254, 238] on span "Cancel payment" at bounding box center [276, 236] width 86 height 15
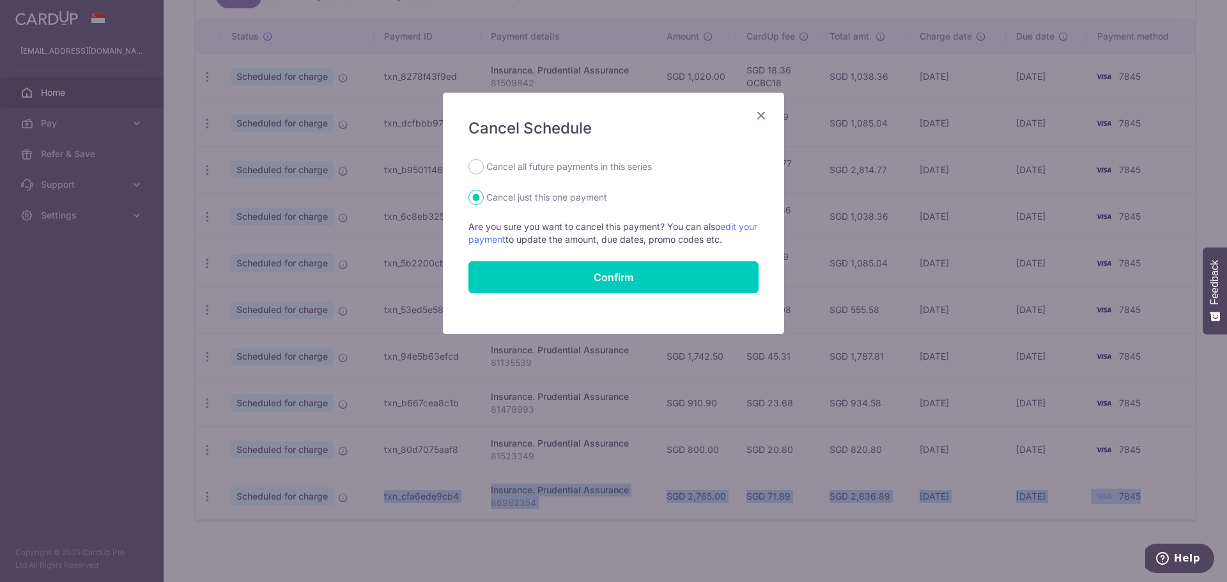
click at [765, 116] on icon "Close" at bounding box center [760, 115] width 15 height 16
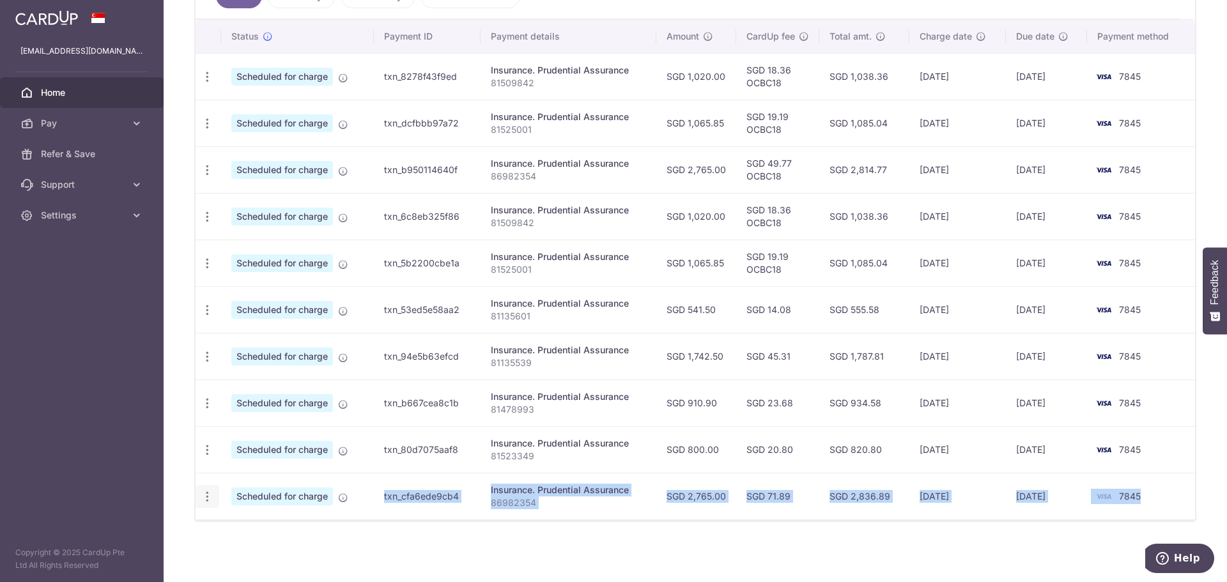
click at [207, 502] on icon "button" at bounding box center [207, 496] width 13 height 13
click at [261, 531] on span "Update payment" at bounding box center [275, 531] width 87 height 15
radio input "true"
type input "[DATE]"
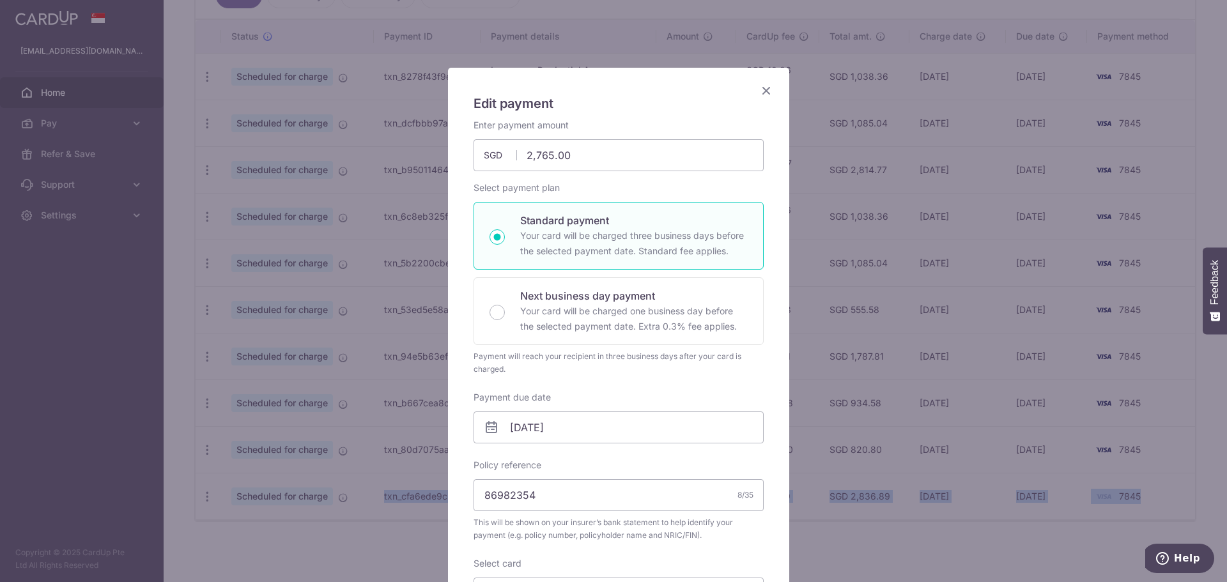
scroll to position [0, 0]
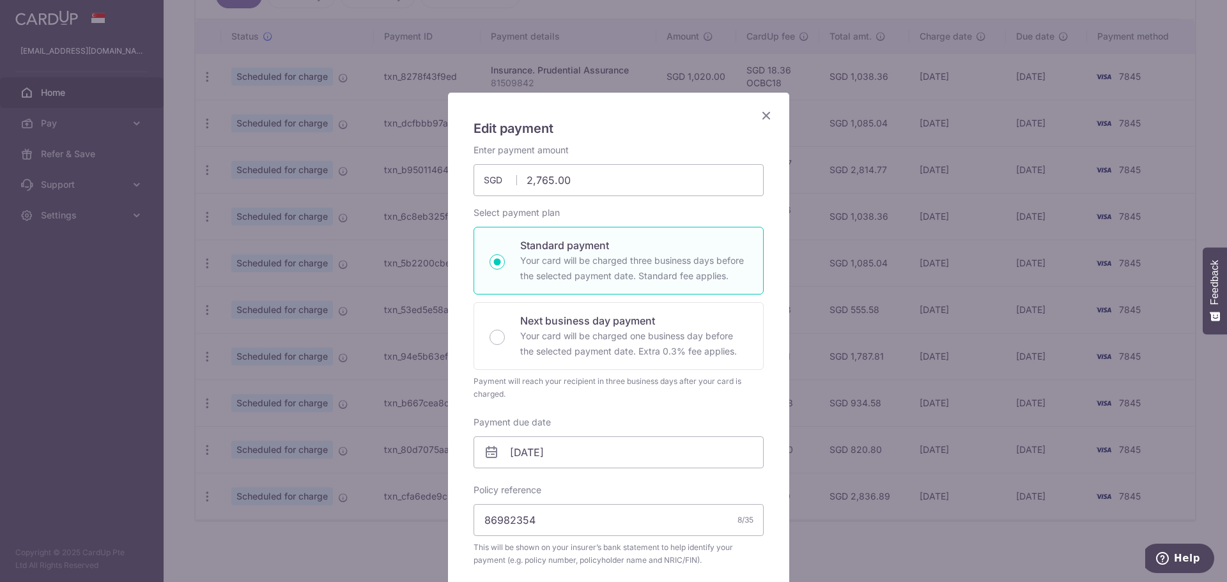
click at [770, 109] on div "Edit payment By clicking apply, you will make changes to all payments to Pruden…" at bounding box center [618, 518] width 341 height 850
click at [758, 122] on icon "Close" at bounding box center [765, 115] width 15 height 16
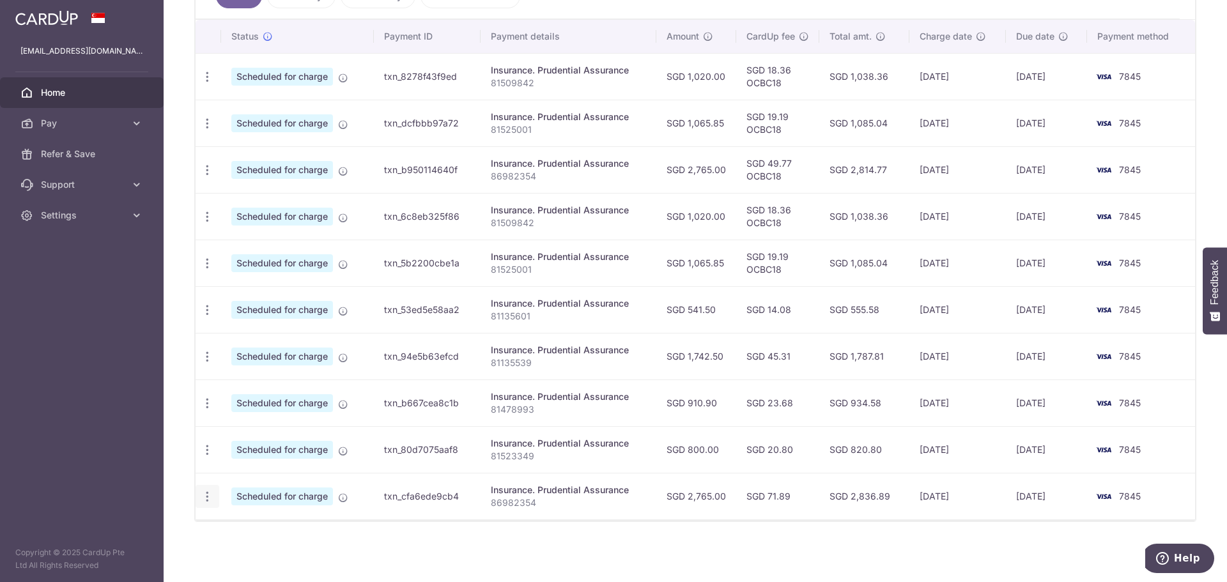
click at [205, 496] on icon "button" at bounding box center [207, 496] width 13 height 13
click at [261, 562] on span "Cancel payment" at bounding box center [276, 562] width 86 height 15
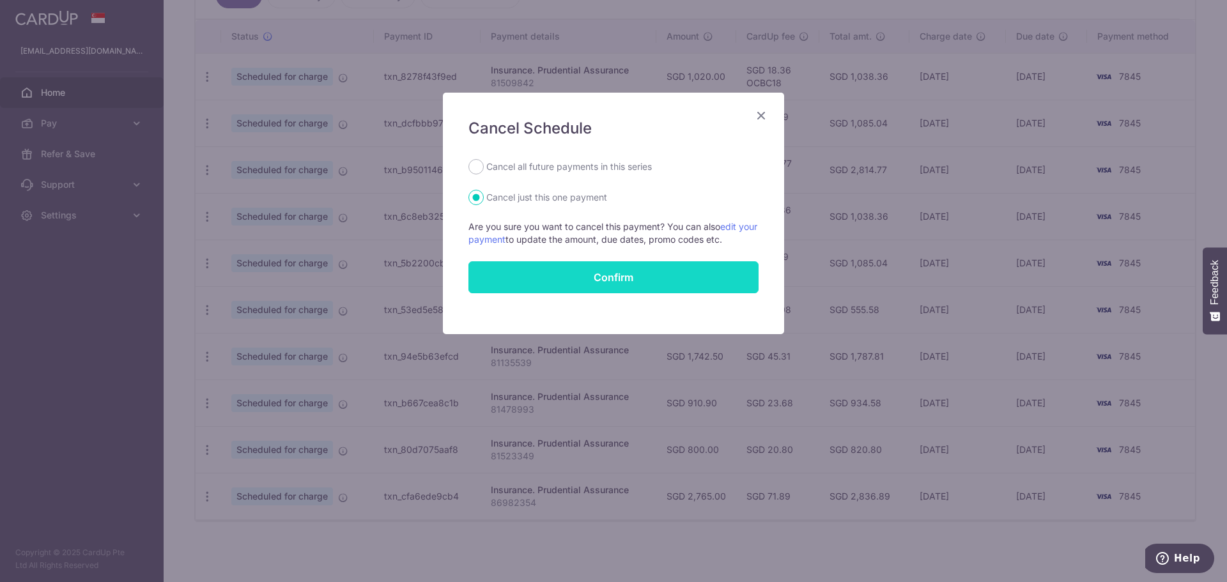
click at [605, 284] on button "Confirm" at bounding box center [613, 277] width 290 height 32
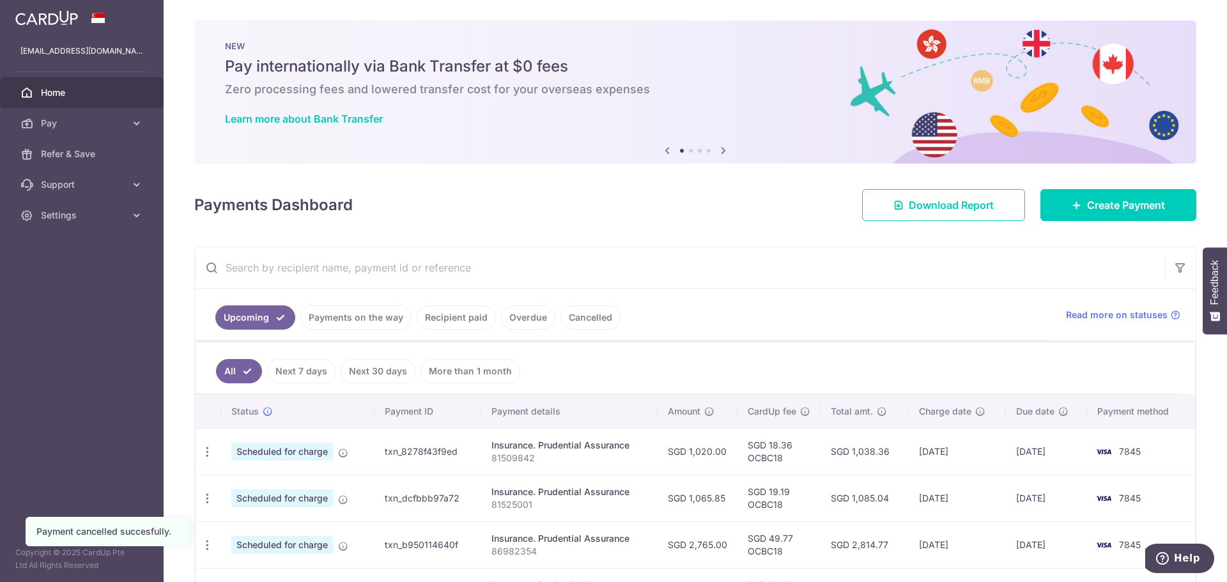
drag, startPoint x: 586, startPoint y: 310, endPoint x: 754, endPoint y: 346, distance: 171.8
click at [587, 310] on link "Cancelled" at bounding box center [590, 317] width 60 height 24
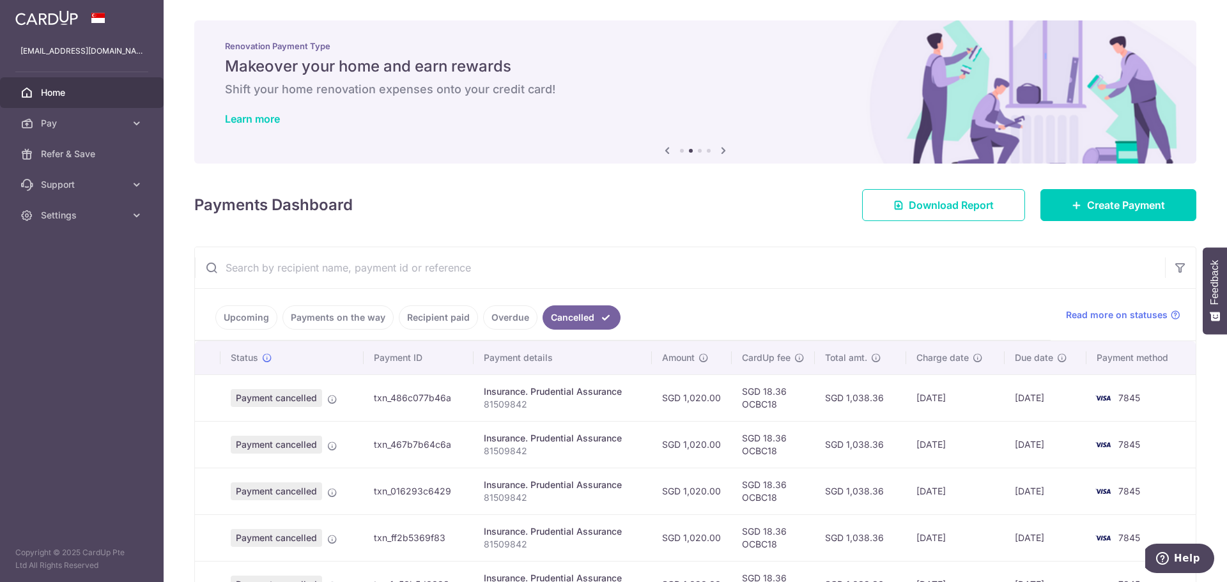
click at [247, 315] on link "Upcoming" at bounding box center [246, 317] width 62 height 24
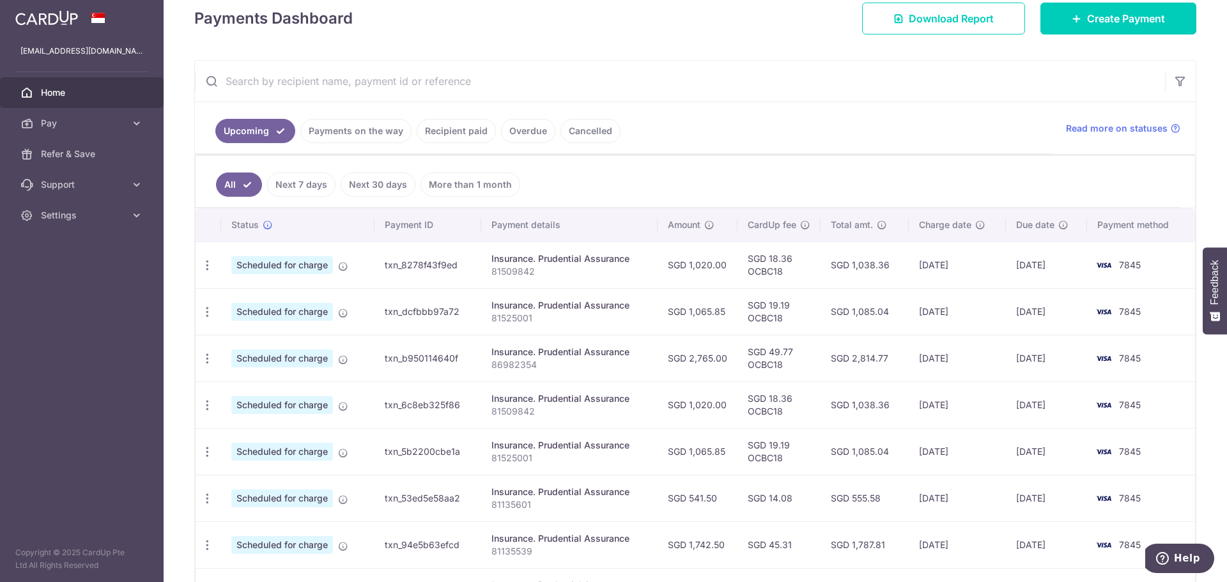
scroll to position [192, 0]
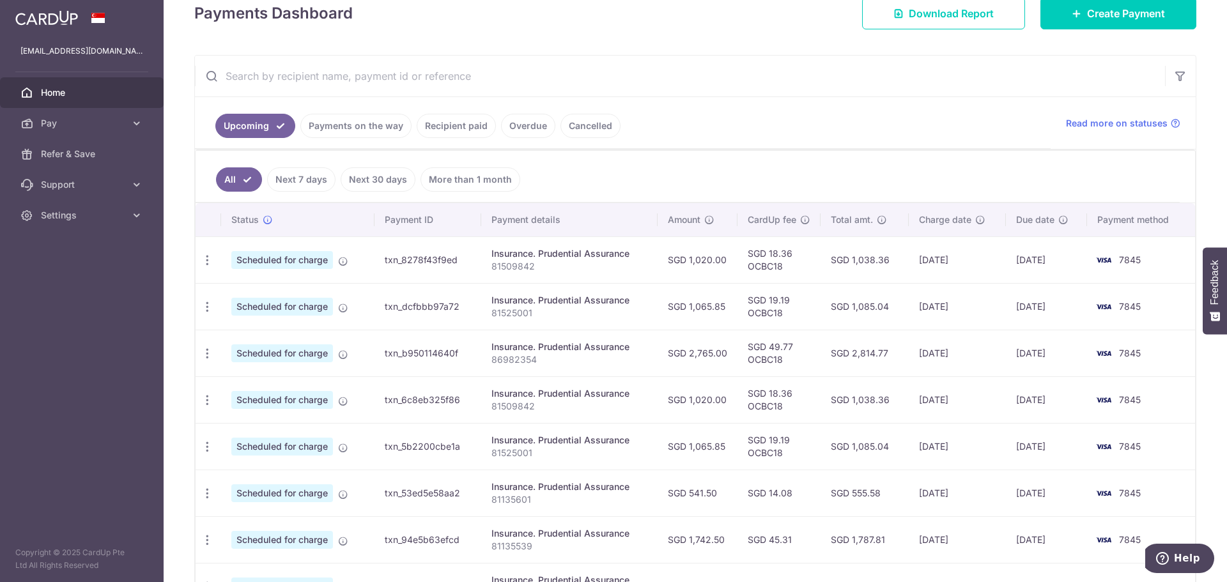
click at [525, 125] on link "Overdue" at bounding box center [528, 126] width 54 height 24
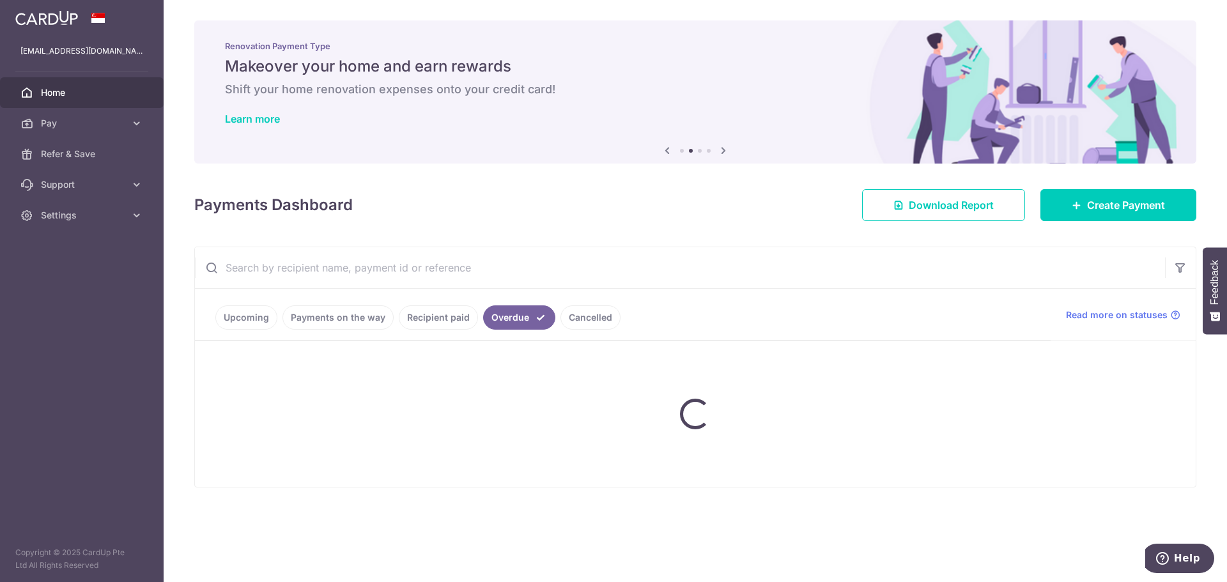
scroll to position [0, 0]
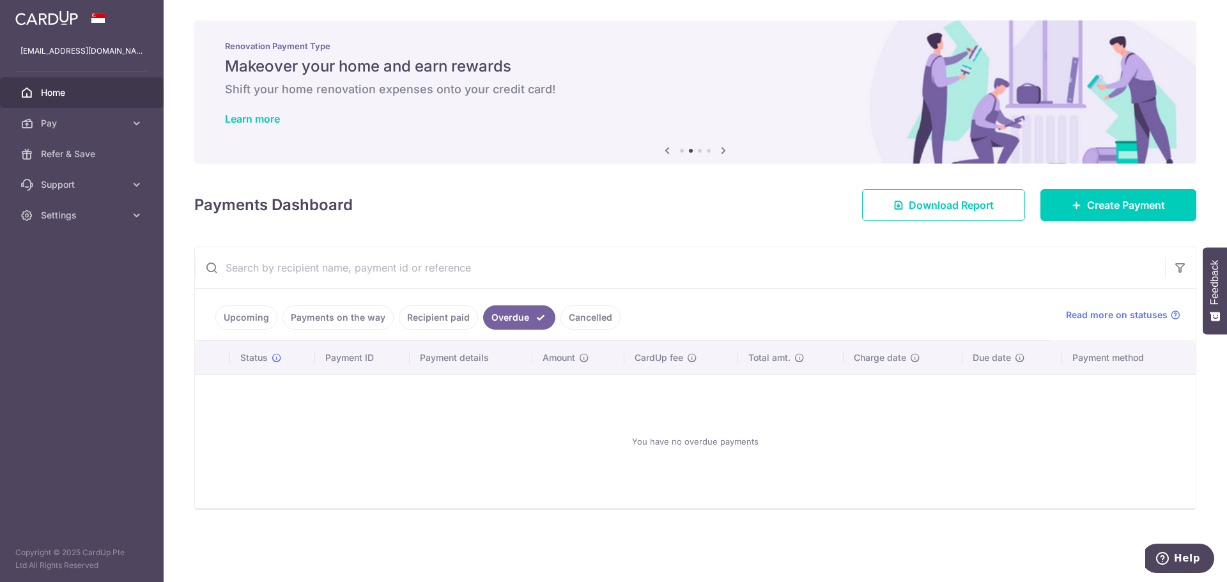
click at [583, 319] on link "Cancelled" at bounding box center [590, 317] width 60 height 24
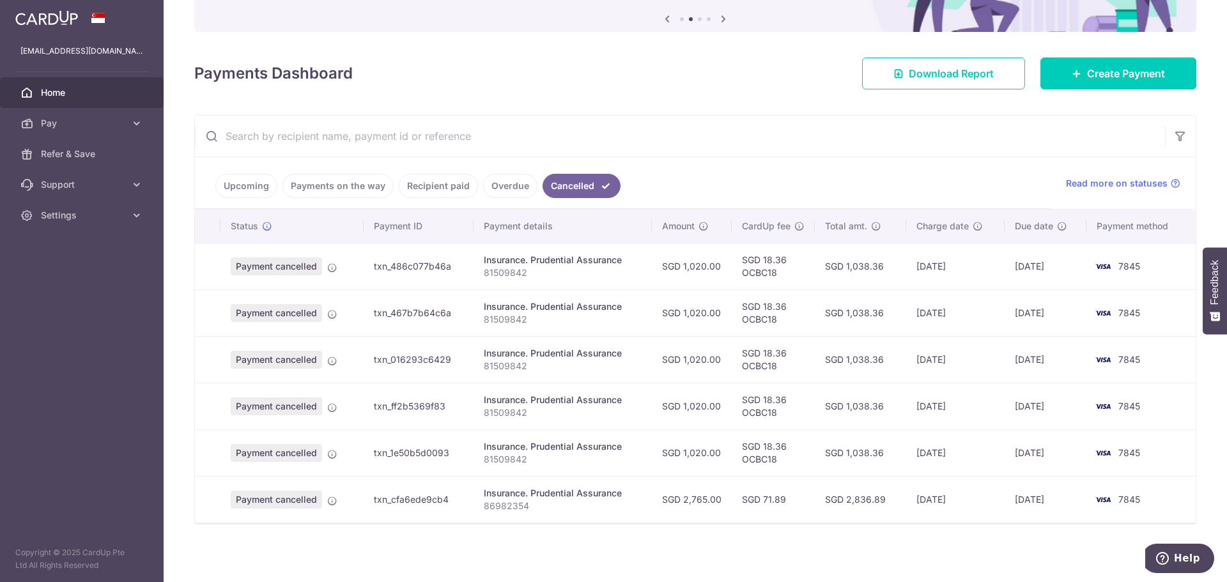
scroll to position [134, 0]
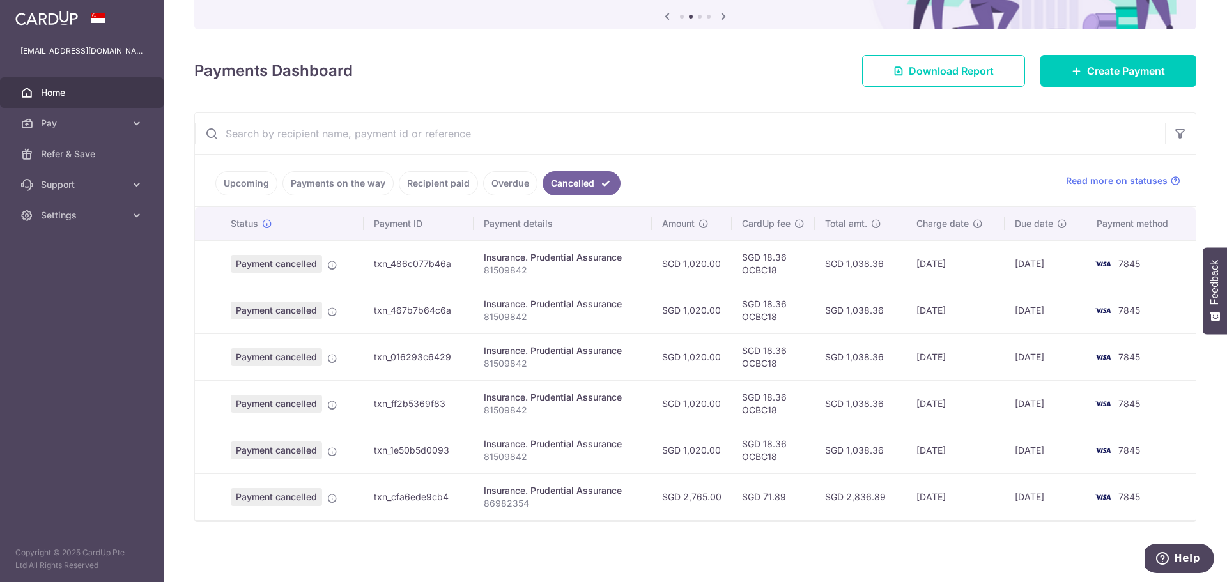
click at [229, 178] on link "Upcoming" at bounding box center [246, 183] width 62 height 24
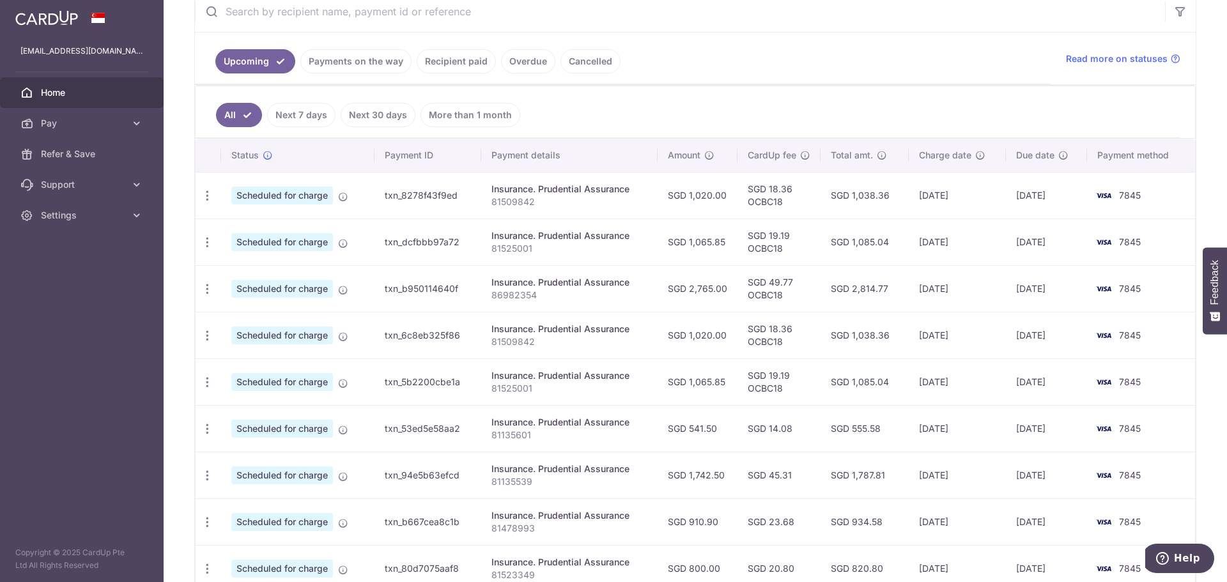
scroll to position [256, 0]
click at [479, 114] on link "More than 1 month" at bounding box center [470, 116] width 100 height 24
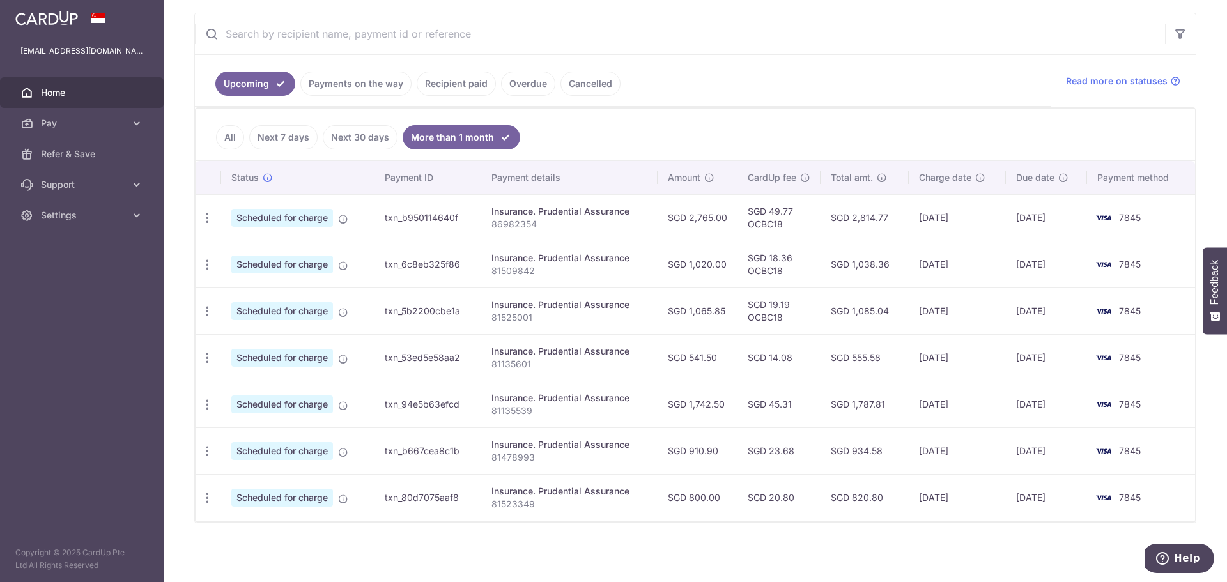
scroll to position [235, 0]
click at [374, 132] on link "Next 30 days" at bounding box center [360, 136] width 75 height 24
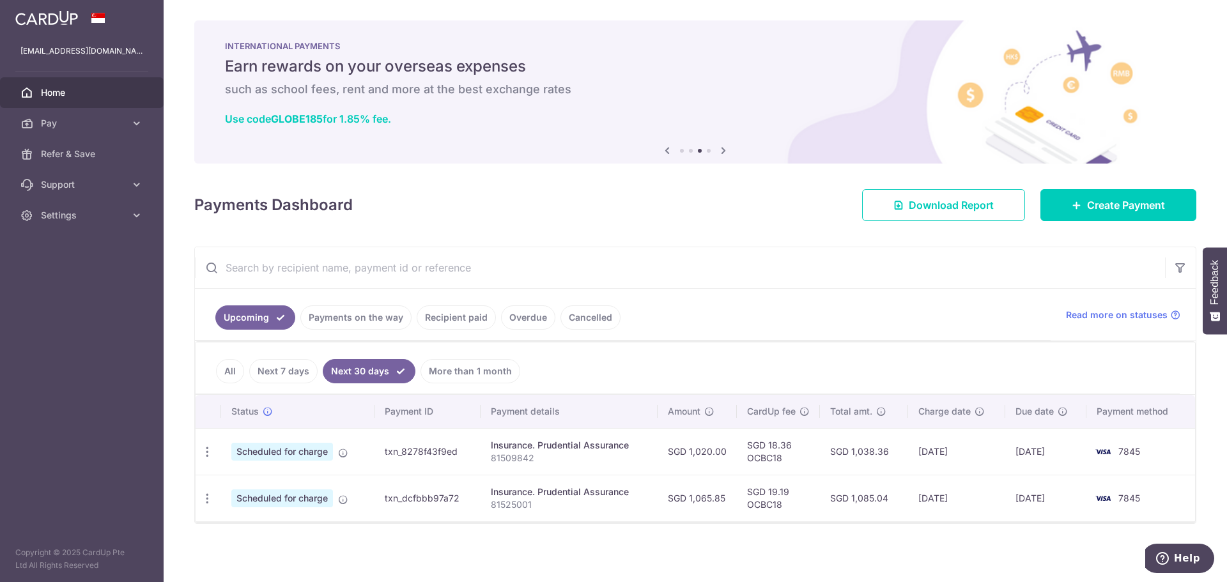
click at [278, 369] on link "Next 7 days" at bounding box center [283, 371] width 68 height 24
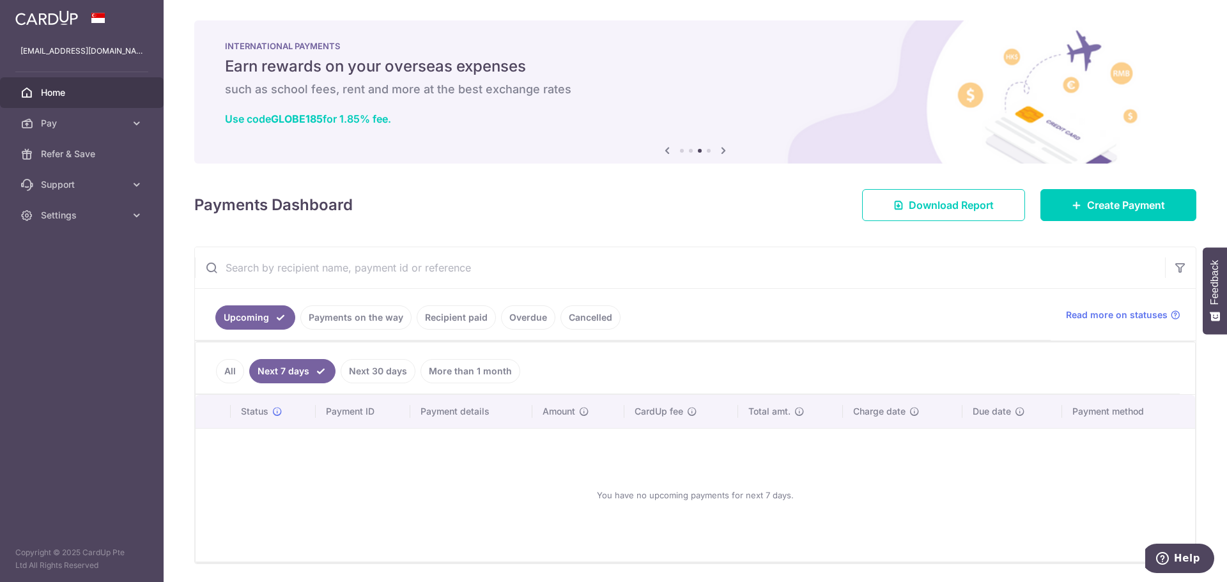
click at [230, 374] on link "All" at bounding box center [230, 371] width 28 height 24
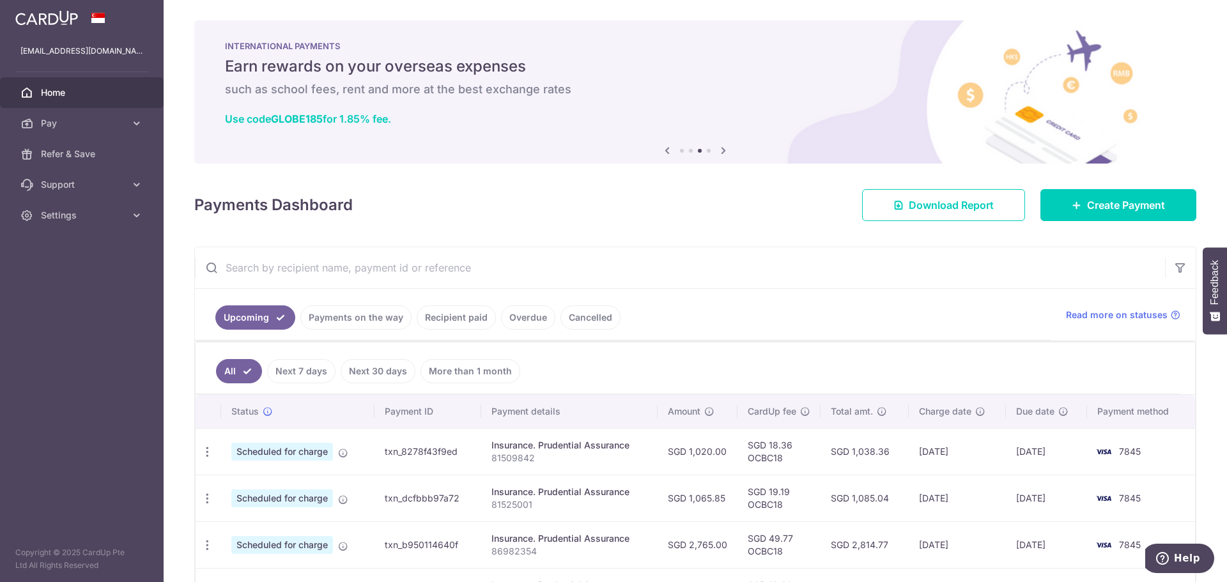
scroll to position [128, 0]
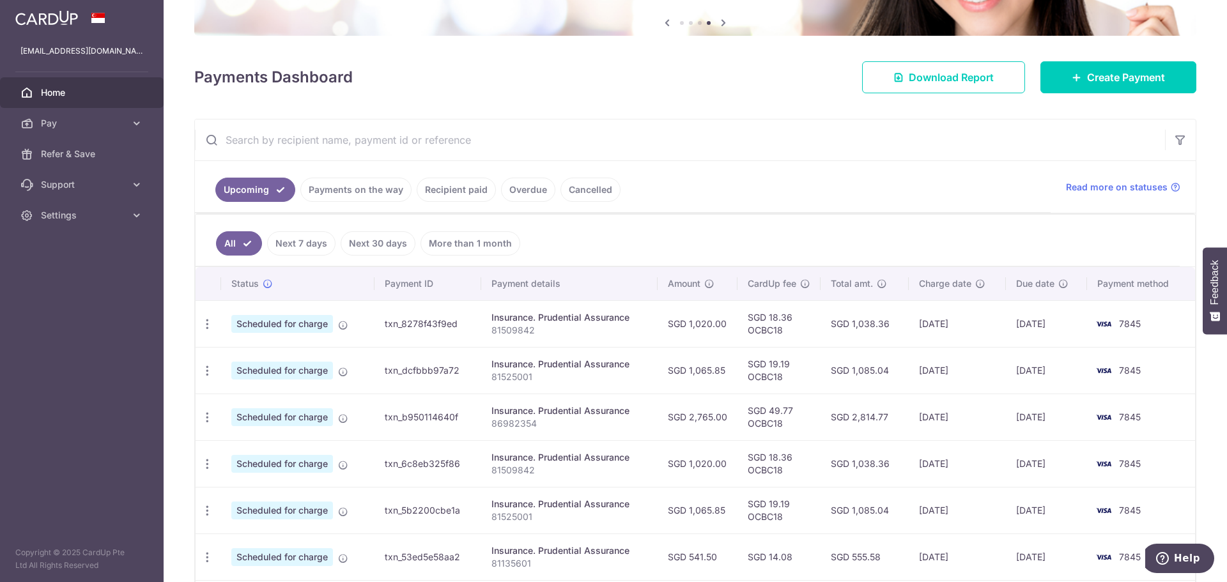
click at [302, 248] on link "Next 7 days" at bounding box center [301, 243] width 68 height 24
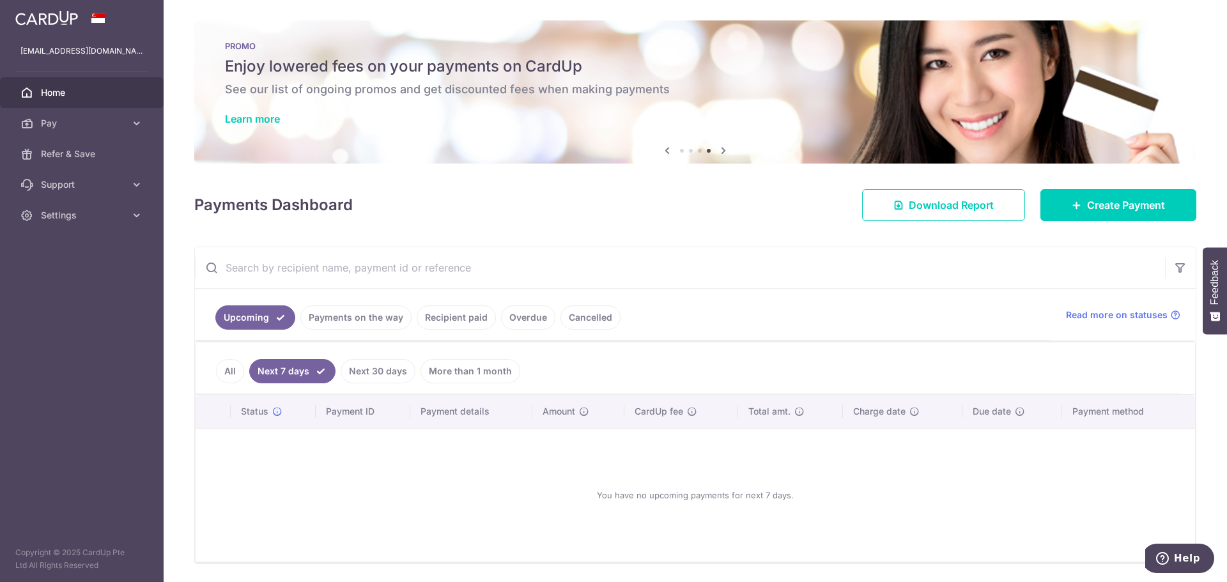
click at [398, 362] on link "Next 30 days" at bounding box center [378, 371] width 75 height 24
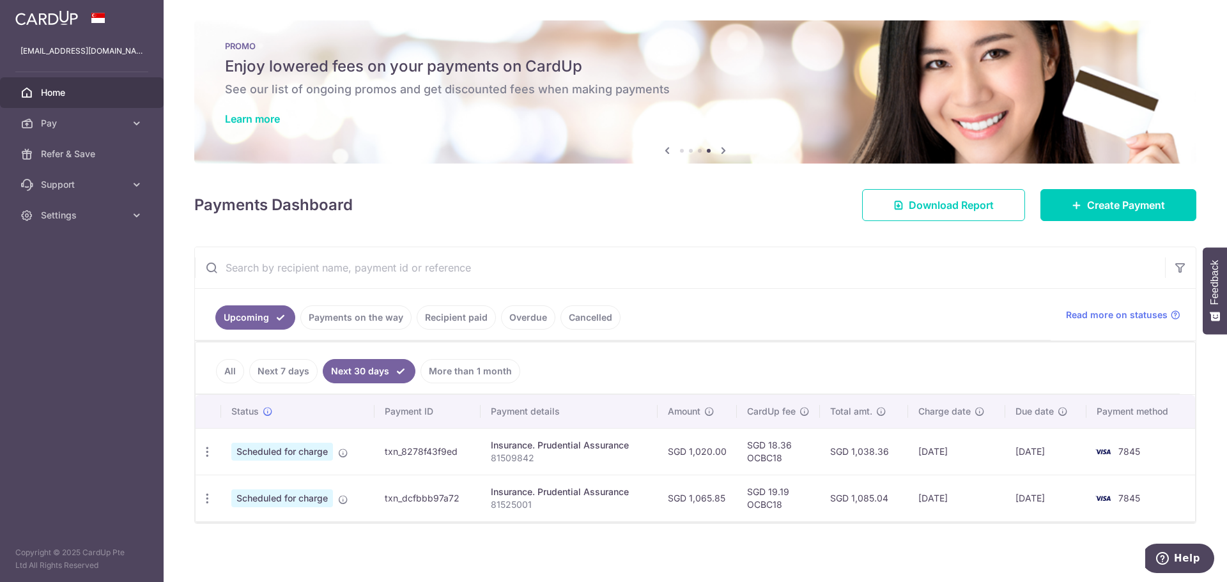
click at [233, 369] on link "All" at bounding box center [230, 371] width 28 height 24
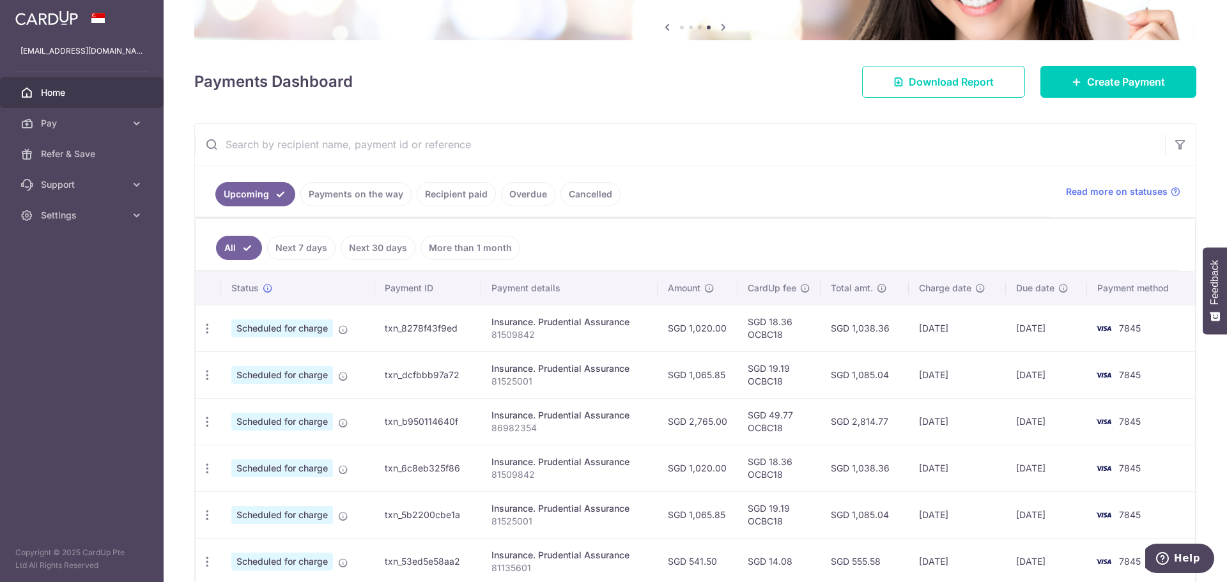
scroll to position [128, 0]
